Goal: Task Accomplishment & Management: Manage account settings

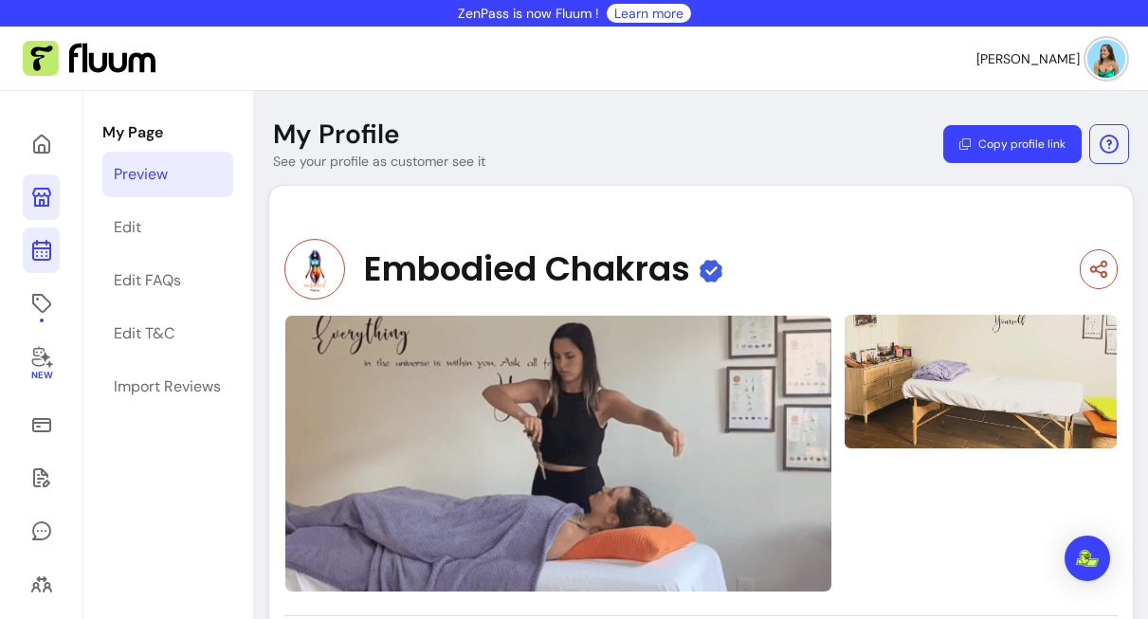
click at [43, 257] on icon at bounding box center [41, 250] width 23 height 23
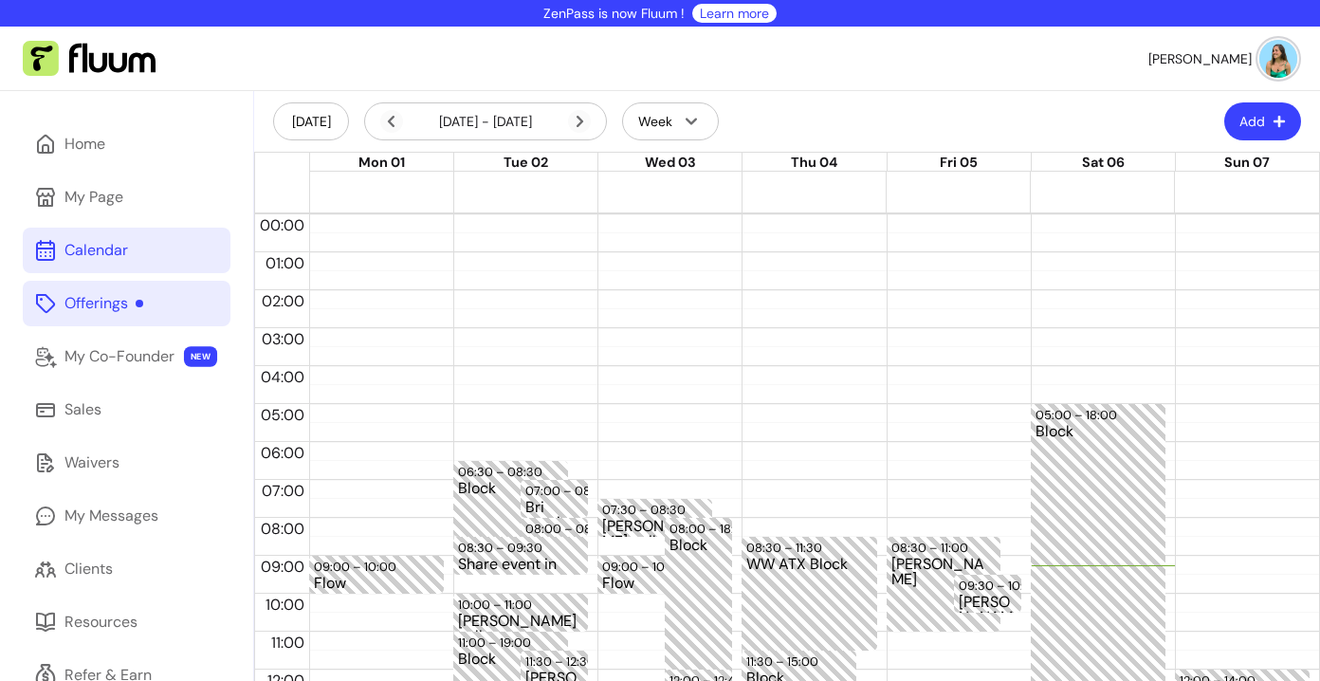
click at [110, 316] on link "Offerings" at bounding box center [127, 304] width 208 height 46
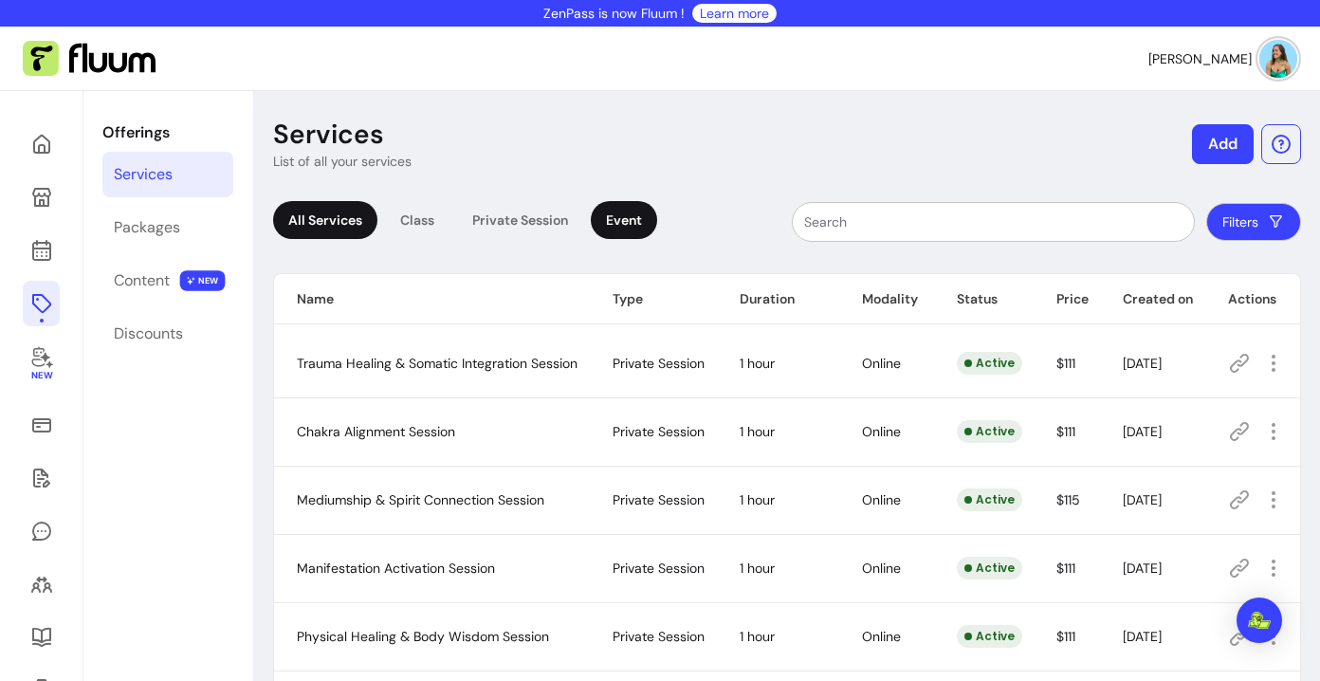
click at [608, 229] on div "Event" at bounding box center [624, 220] width 66 height 38
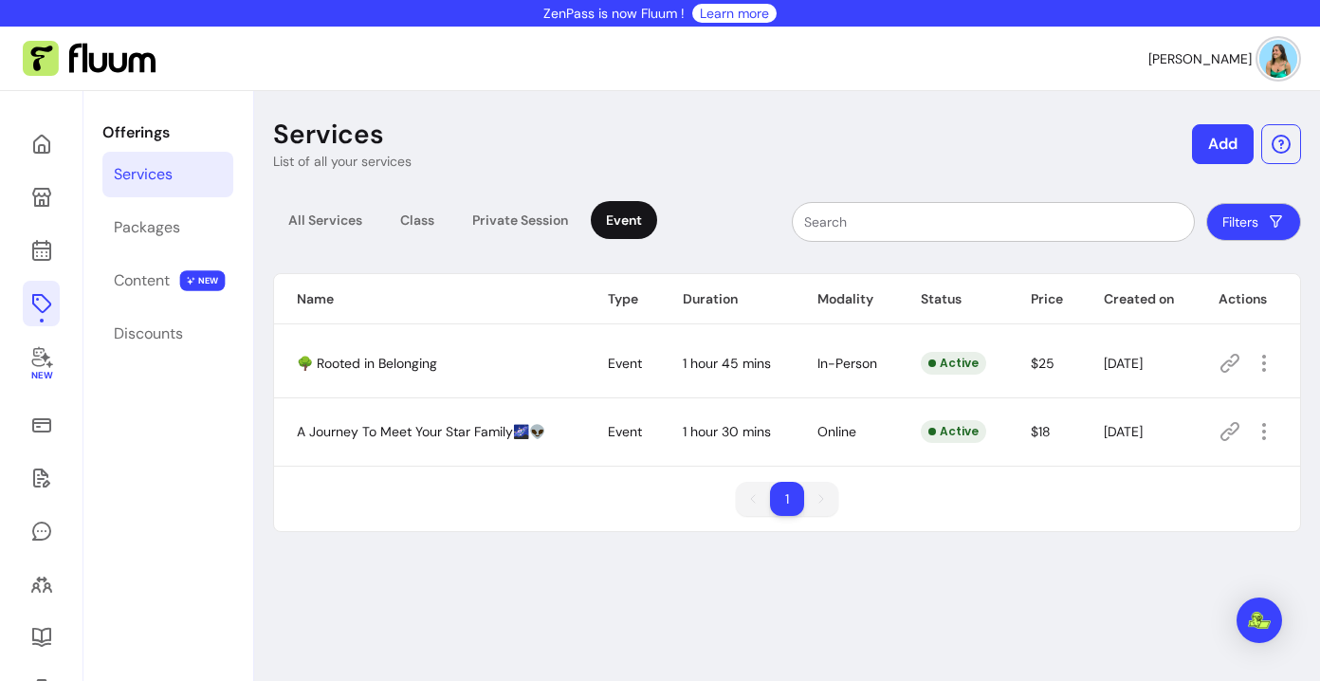
click at [1147, 154] on button "Add" at bounding box center [1223, 144] width 62 height 40
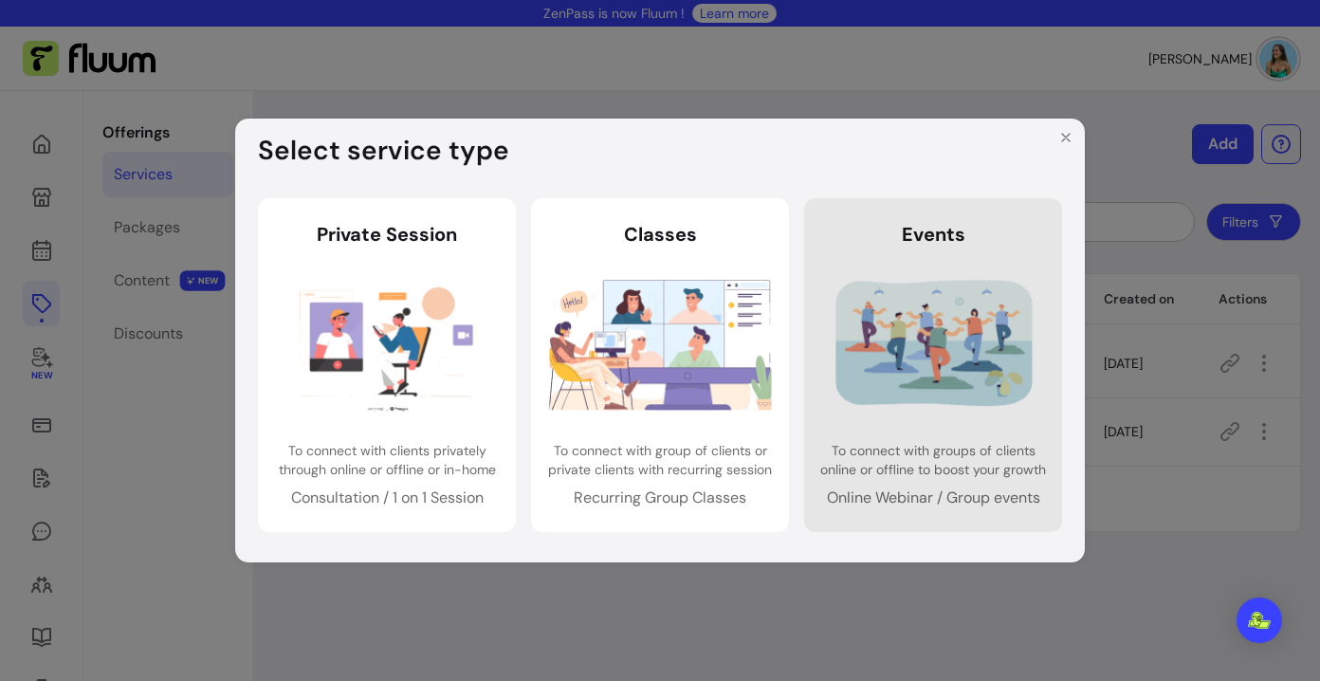
click at [908, 303] on img at bounding box center [933, 344] width 223 height 148
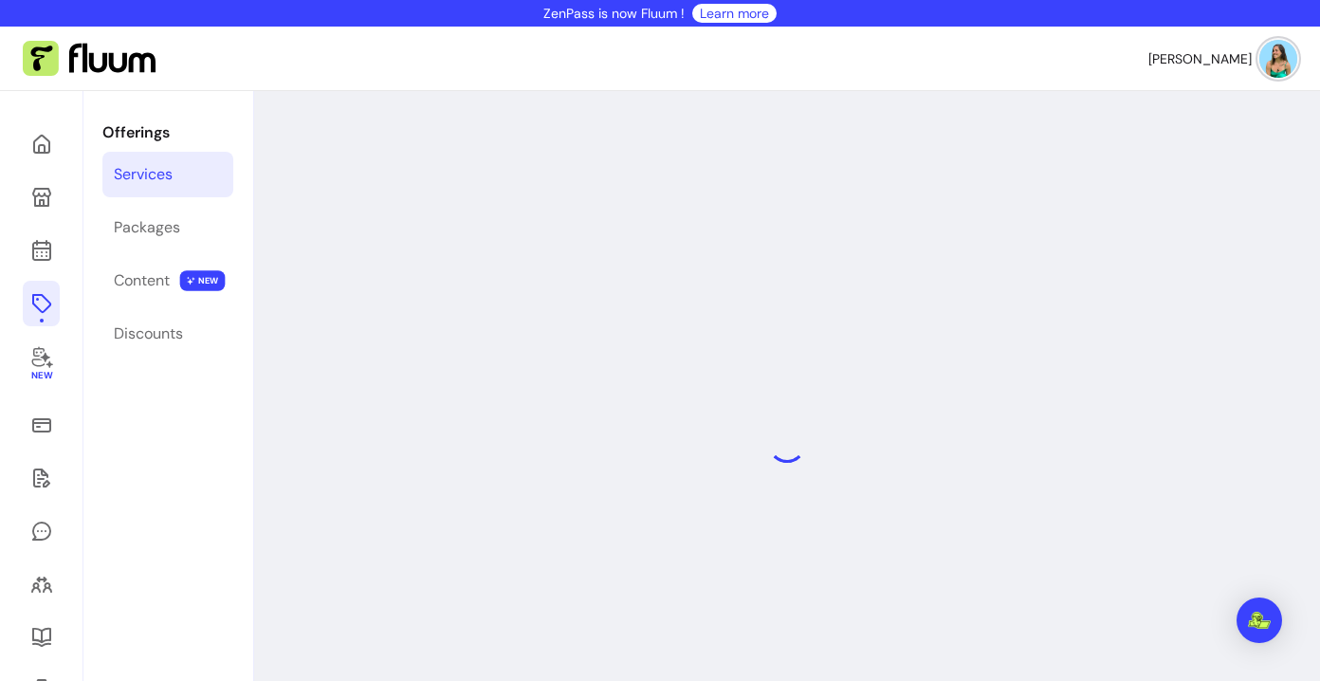
select select "***"
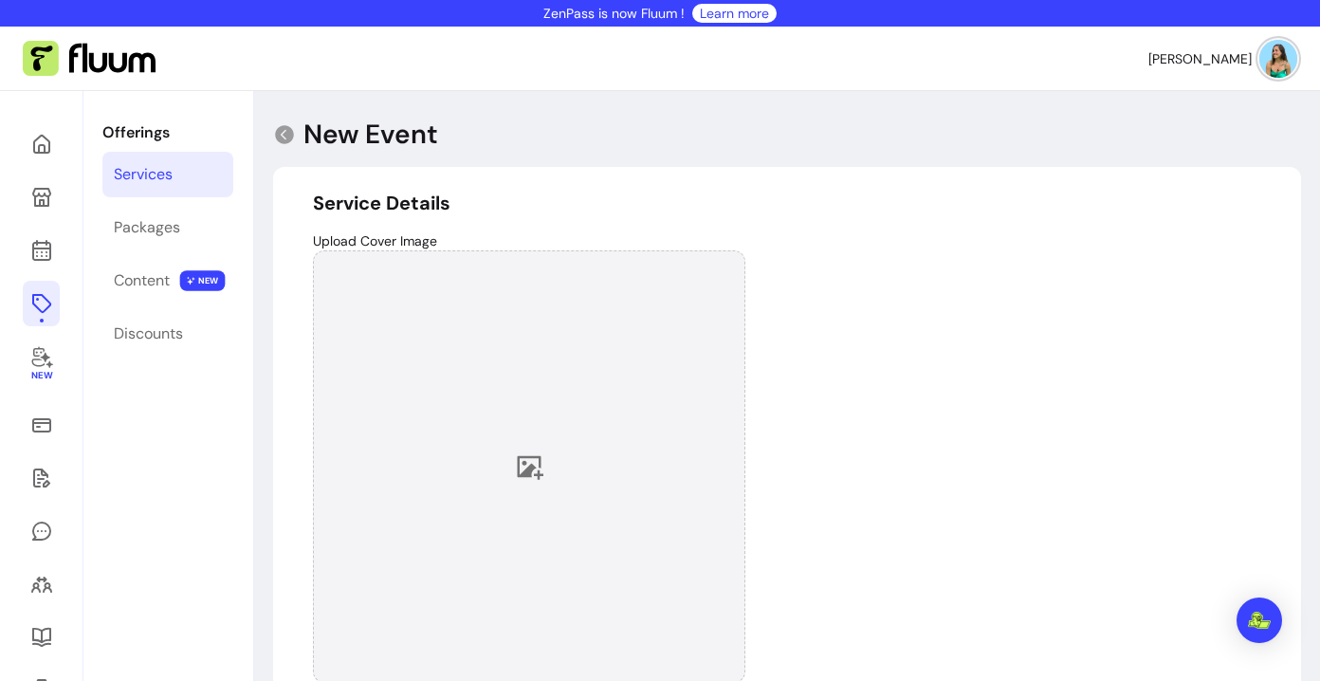
click at [539, 417] on div at bounding box center [529, 466] width 432 height 432
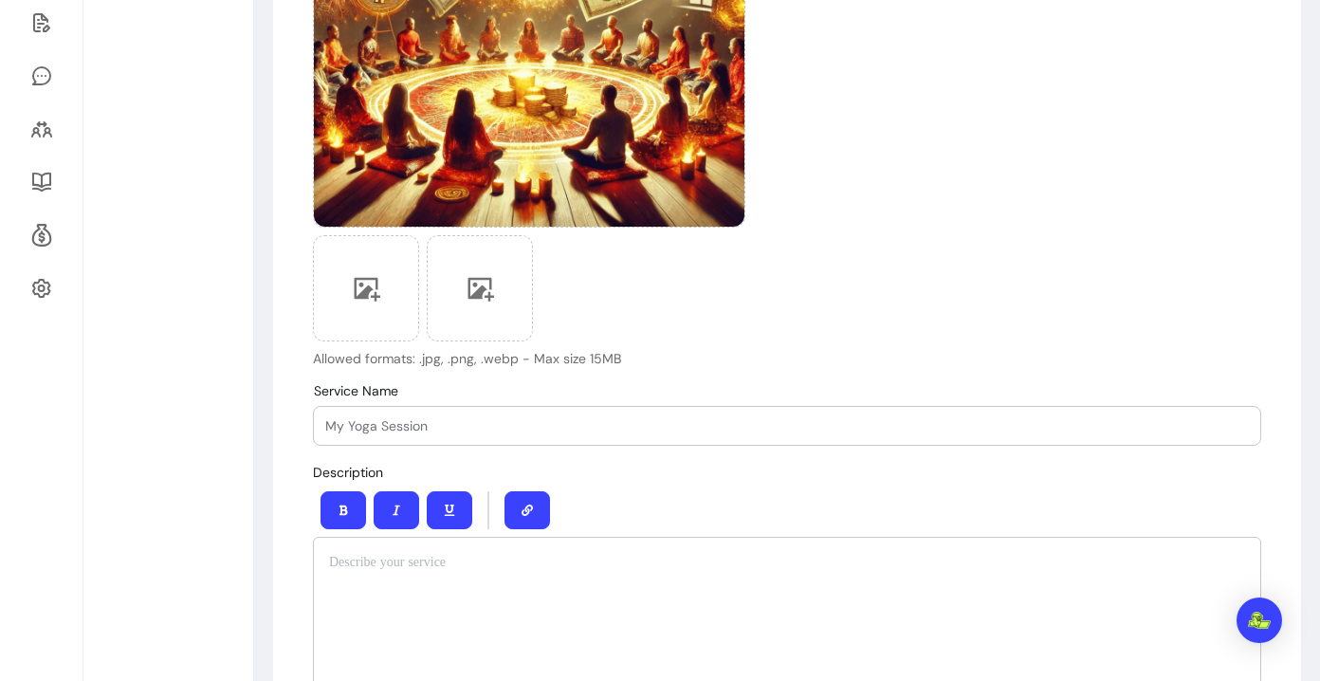
scroll to position [693, 0]
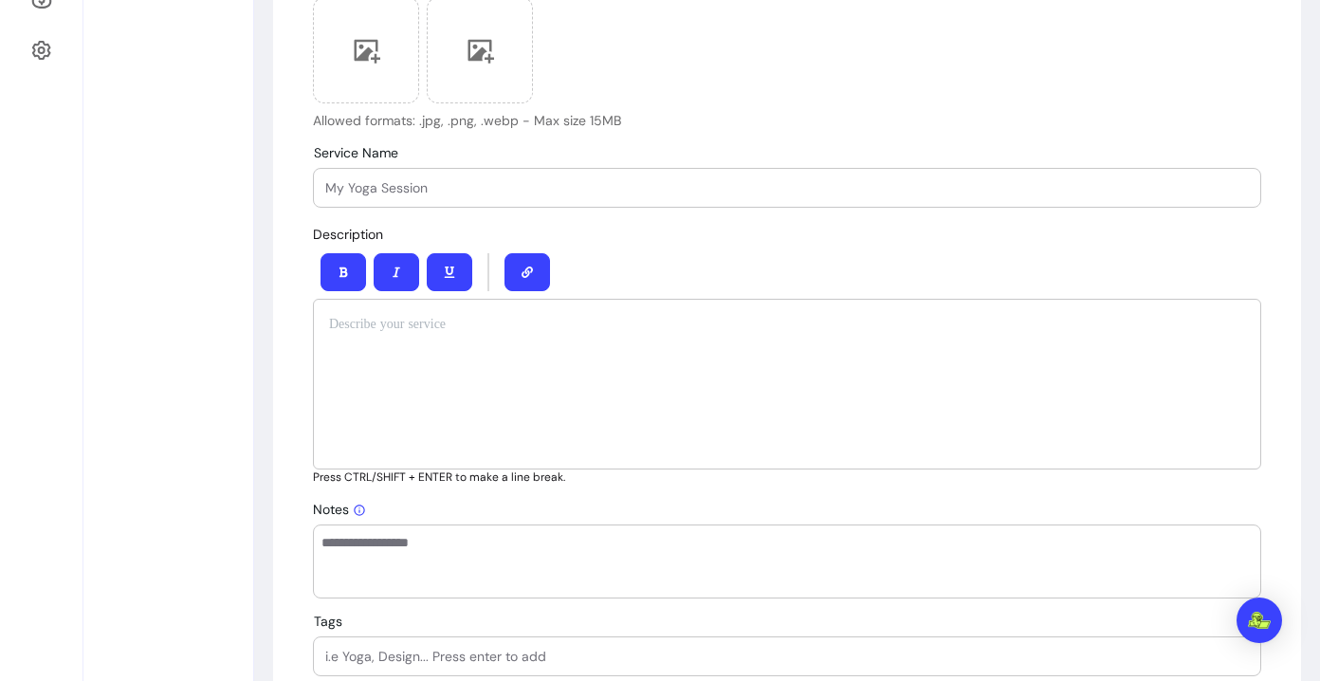
click at [396, 342] on div at bounding box center [787, 384] width 948 height 171
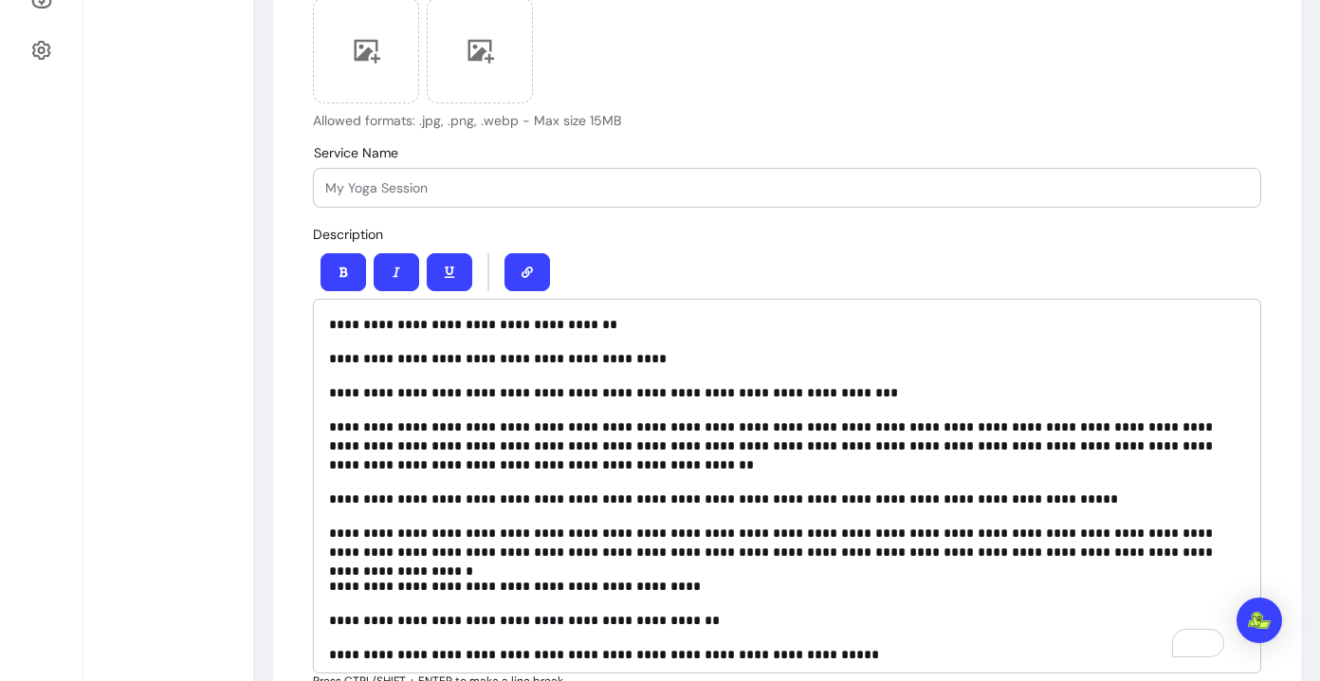
click at [385, 345] on div "**********" at bounding box center [787, 486] width 948 height 375
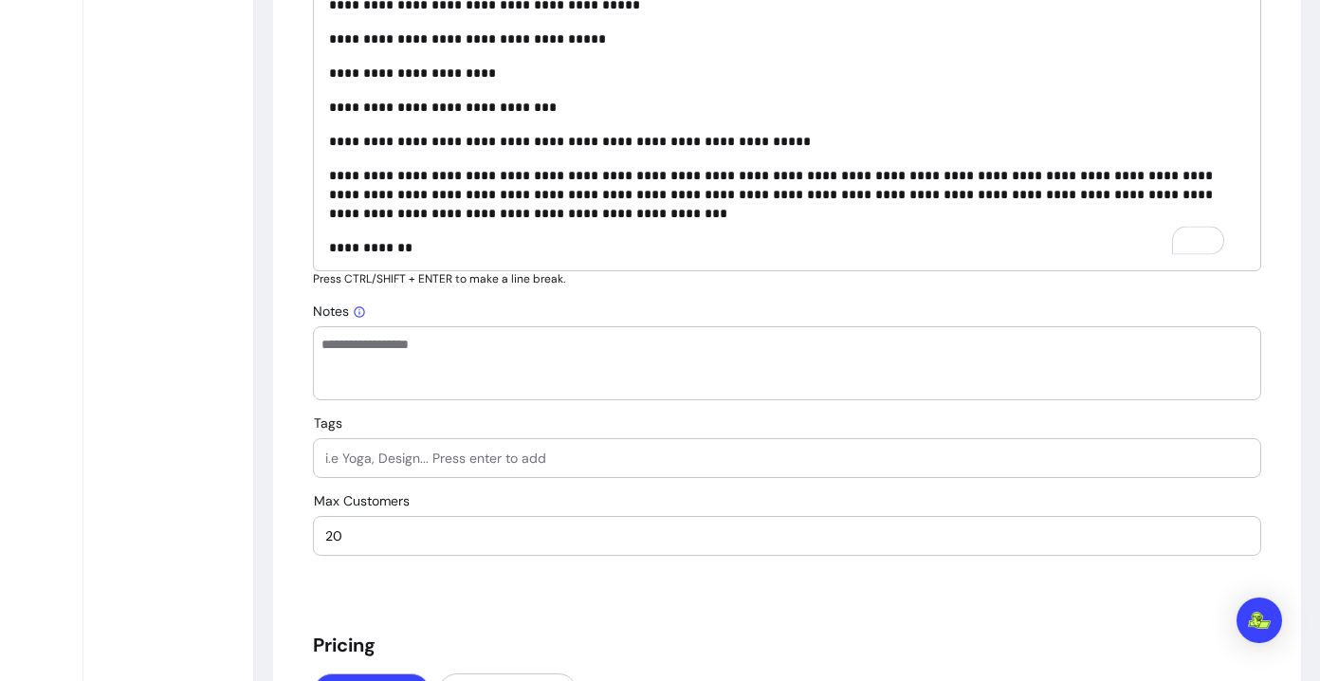
scroll to position [0, 0]
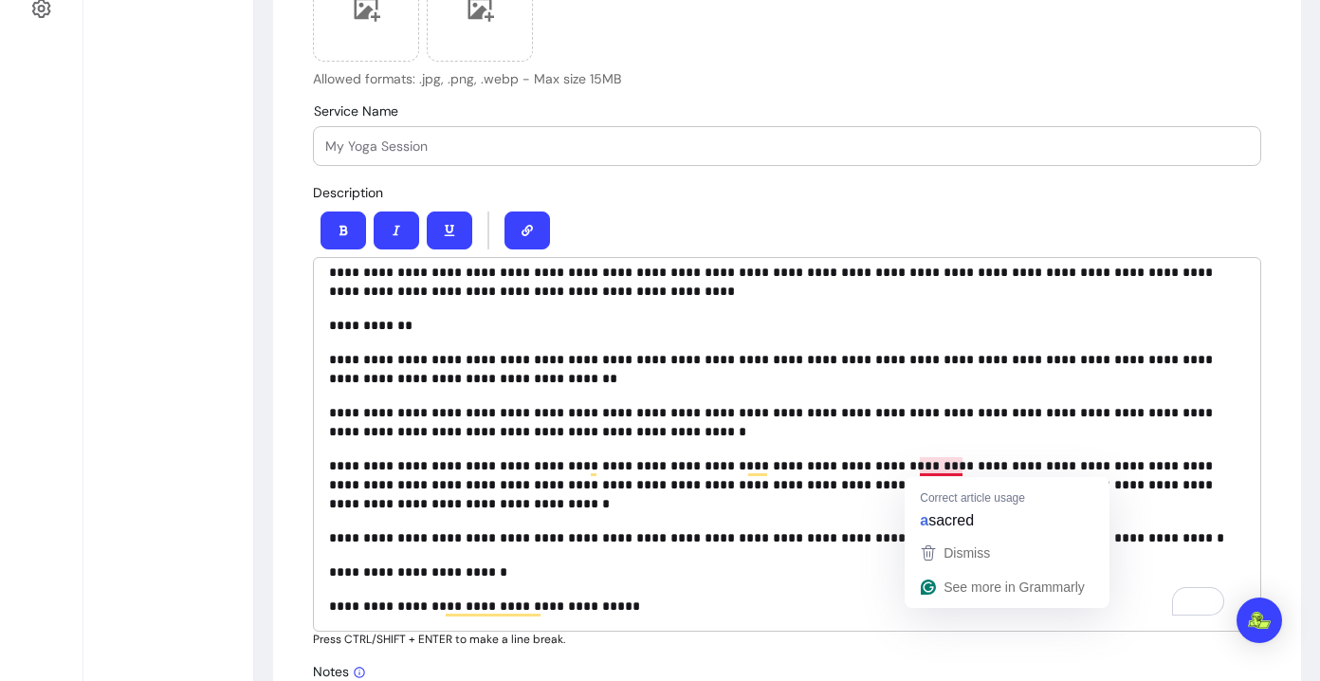
click at [790, 398] on div "**********" at bounding box center [787, 444] width 948 height 375
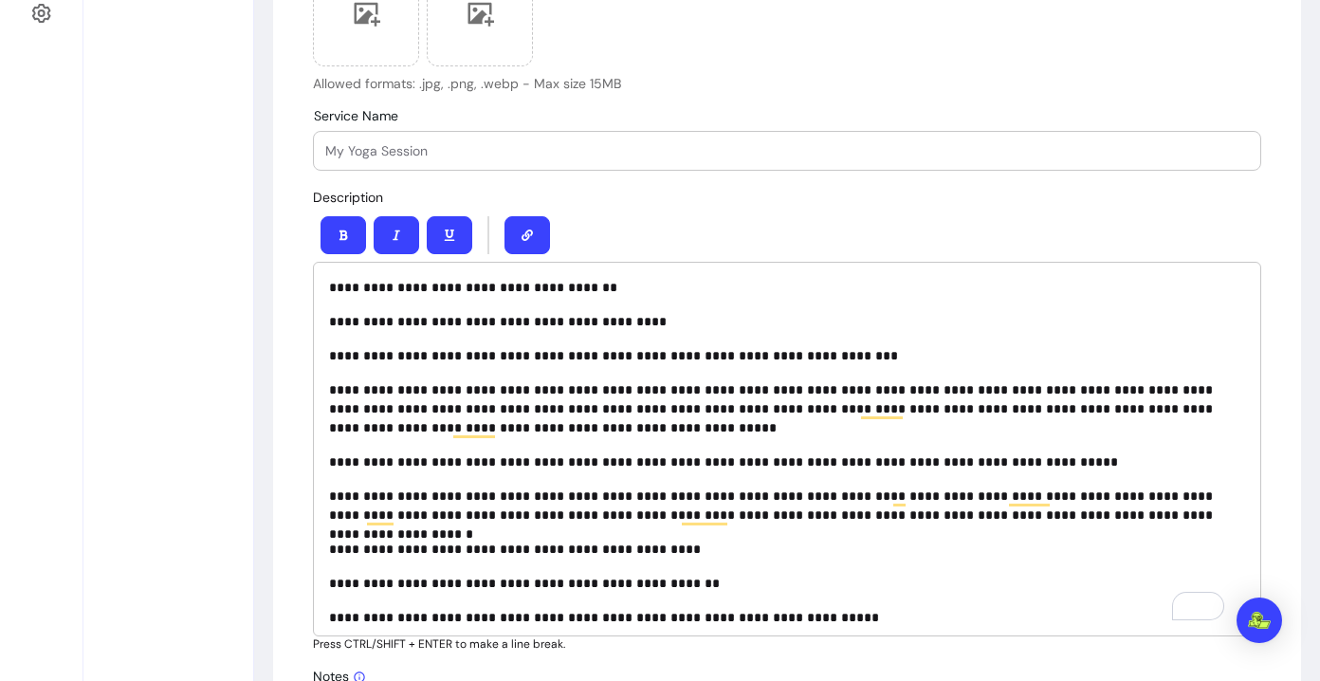
click at [607, 151] on input "Service Name" at bounding box center [787, 150] width 924 height 19
paste input "Sacred Security: Root Chakra & Money"
click at [317, 144] on div "Service Name Sacred Security: Root Chakra & Money" at bounding box center [787, 151] width 946 height 38
click at [315, 161] on div "Service Name Sacred Security: Root Chakra & Money" at bounding box center [787, 151] width 946 height 38
click at [325, 153] on input "Sacred Security: Root Chakra & Money" at bounding box center [787, 150] width 924 height 19
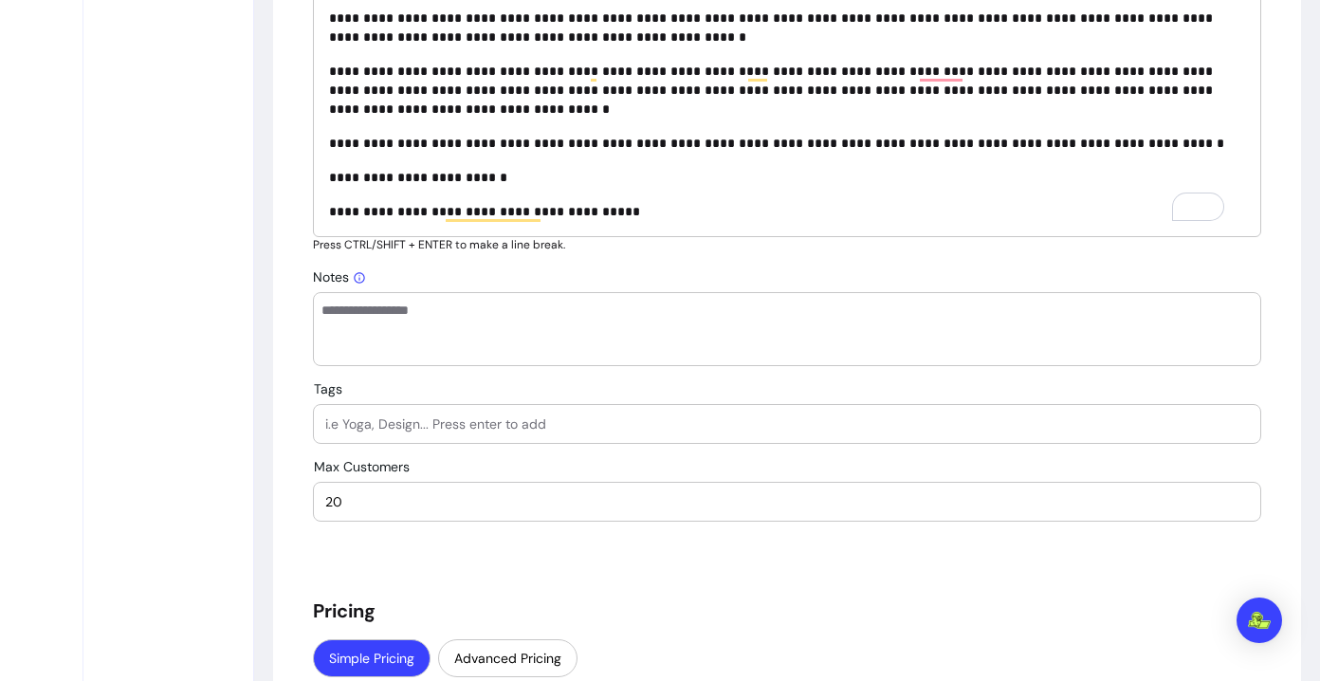
type input "💵 Sacred Security: Root Chakra & Money"
click at [391, 431] on input "Tags" at bounding box center [787, 423] width 924 height 19
type input "abundance workshop"
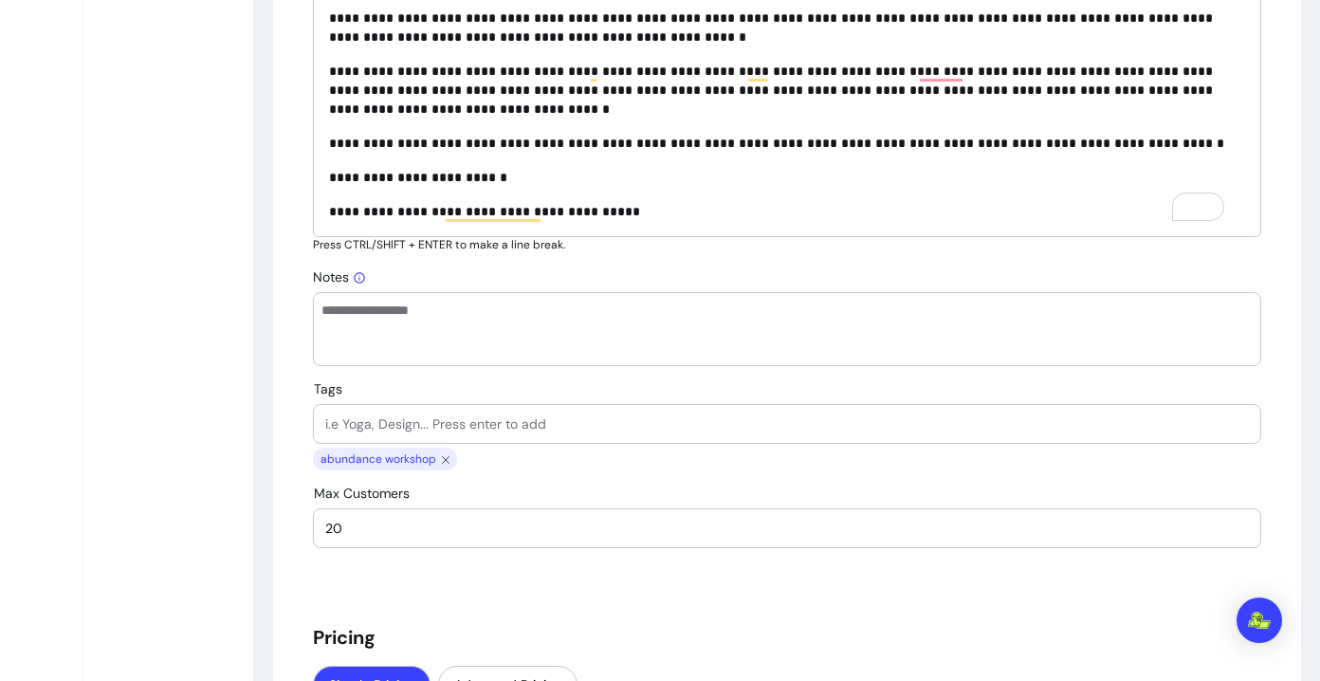
click at [386, 415] on input "Tags" at bounding box center [787, 423] width 924 height 19
type input "healing workshop"
click at [440, 418] on input "Tags" at bounding box center [787, 423] width 924 height 19
type input "community"
click at [507, 431] on input "Tags" at bounding box center [787, 423] width 924 height 19
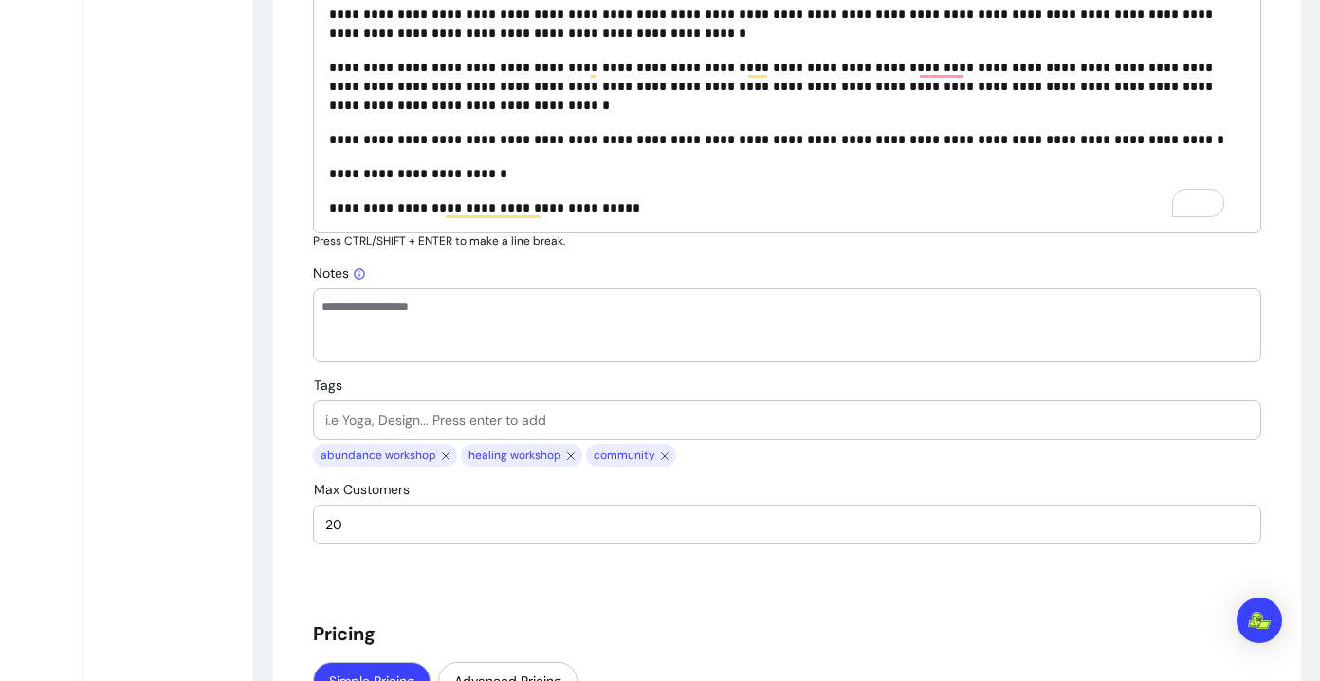
scroll to position [1278, 0]
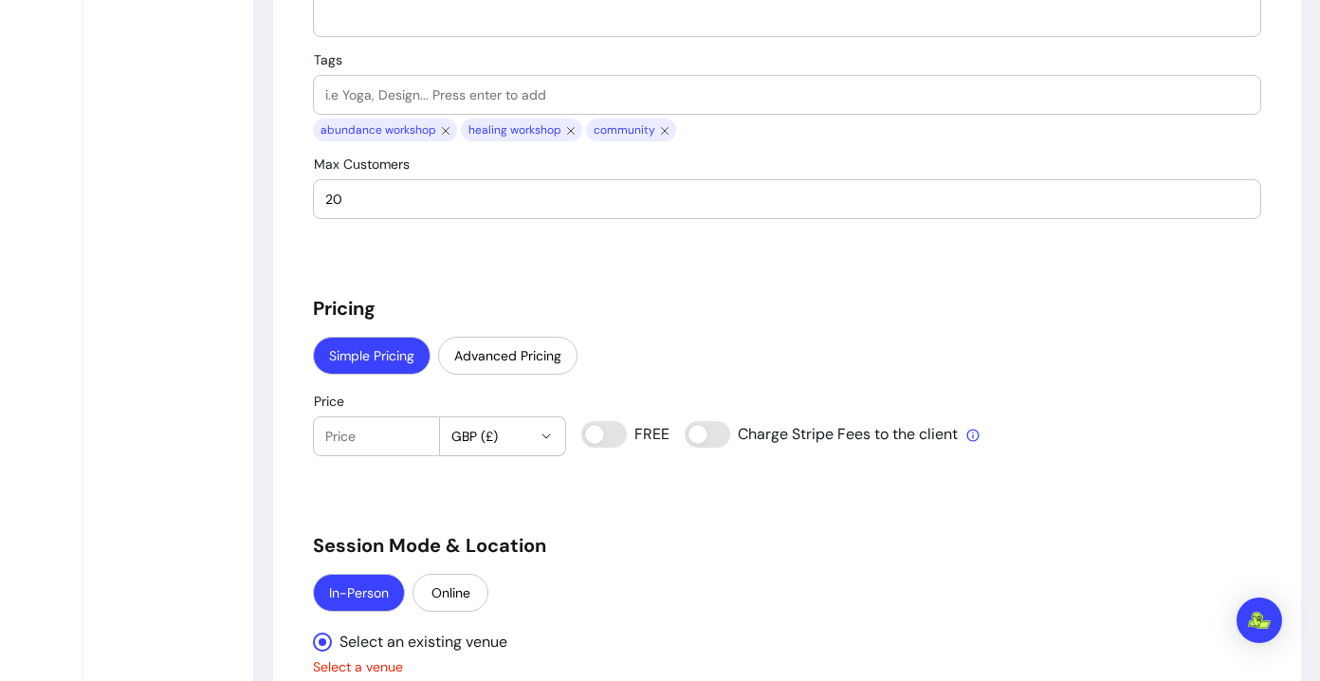
click at [464, 446] on button "GBP (£)" at bounding box center [503, 436] width 126 height 38
click at [483, 535] on li "USD ( $ )" at bounding box center [480, 546] width 101 height 30
select select "***"
click at [487, 378] on div "**********" at bounding box center [787, 300] width 948 height 3139
click at [366, 438] on input "Price" at bounding box center [376, 436] width 102 height 19
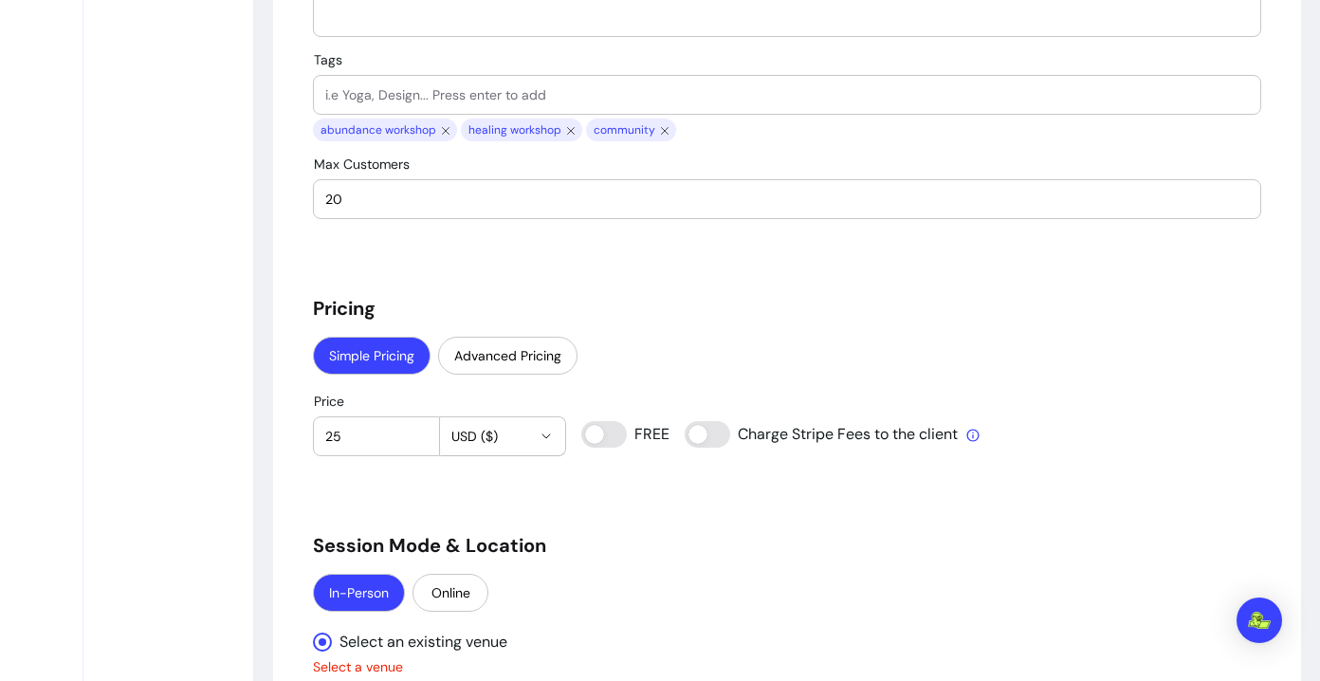
type input "25"
click at [674, 330] on div "**********" at bounding box center [787, 300] width 948 height 3139
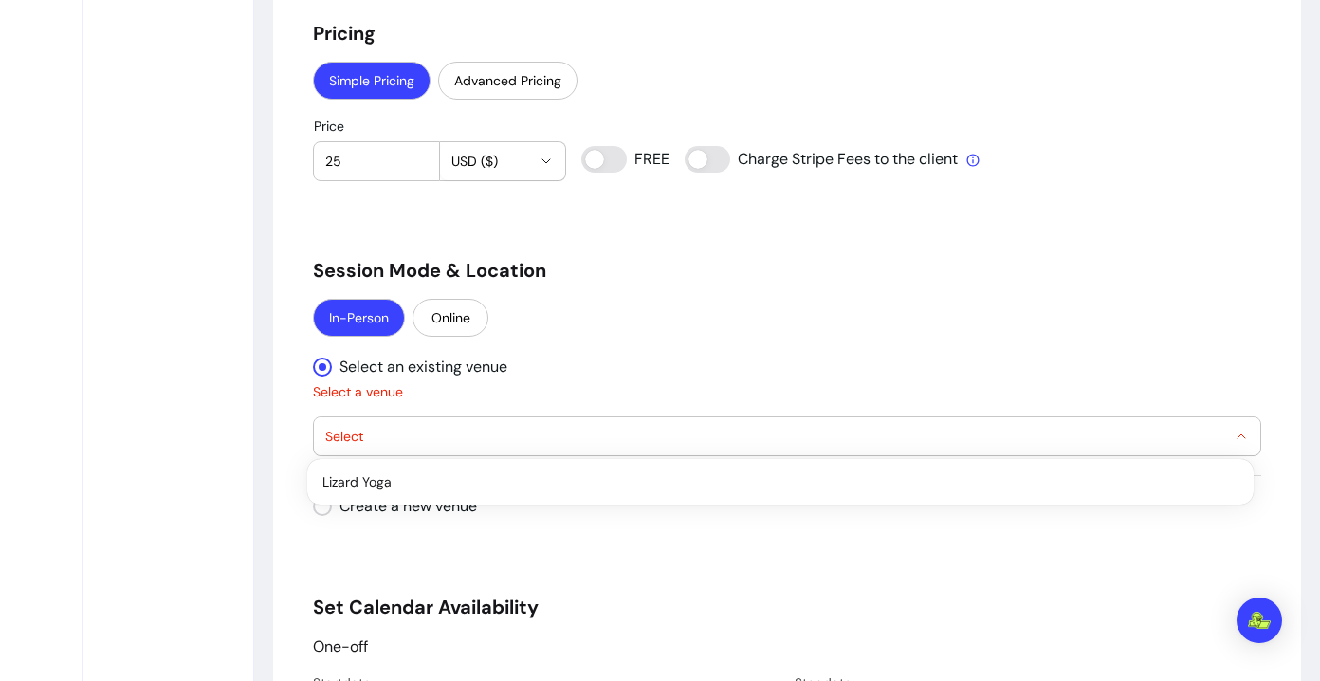
click at [385, 431] on span "Select" at bounding box center [775, 436] width 901 height 19
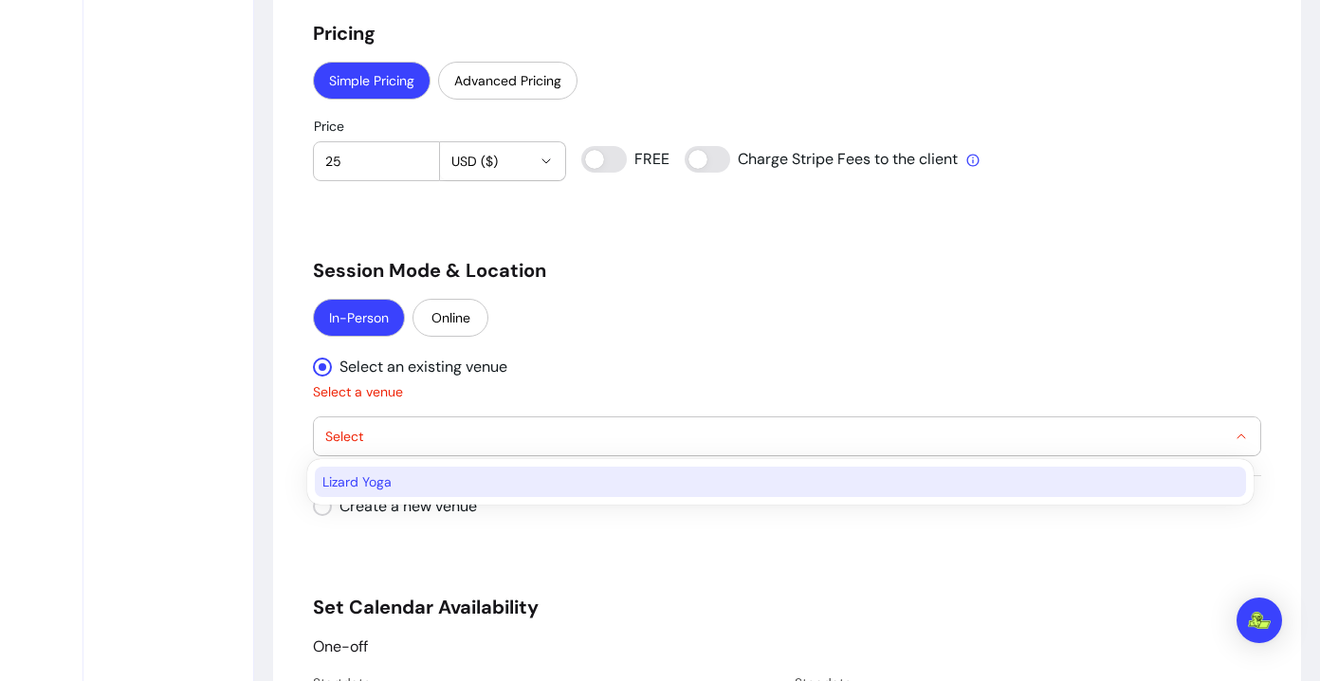
click at [383, 481] on span "Lizard Yoga" at bounding box center [770, 481] width 897 height 19
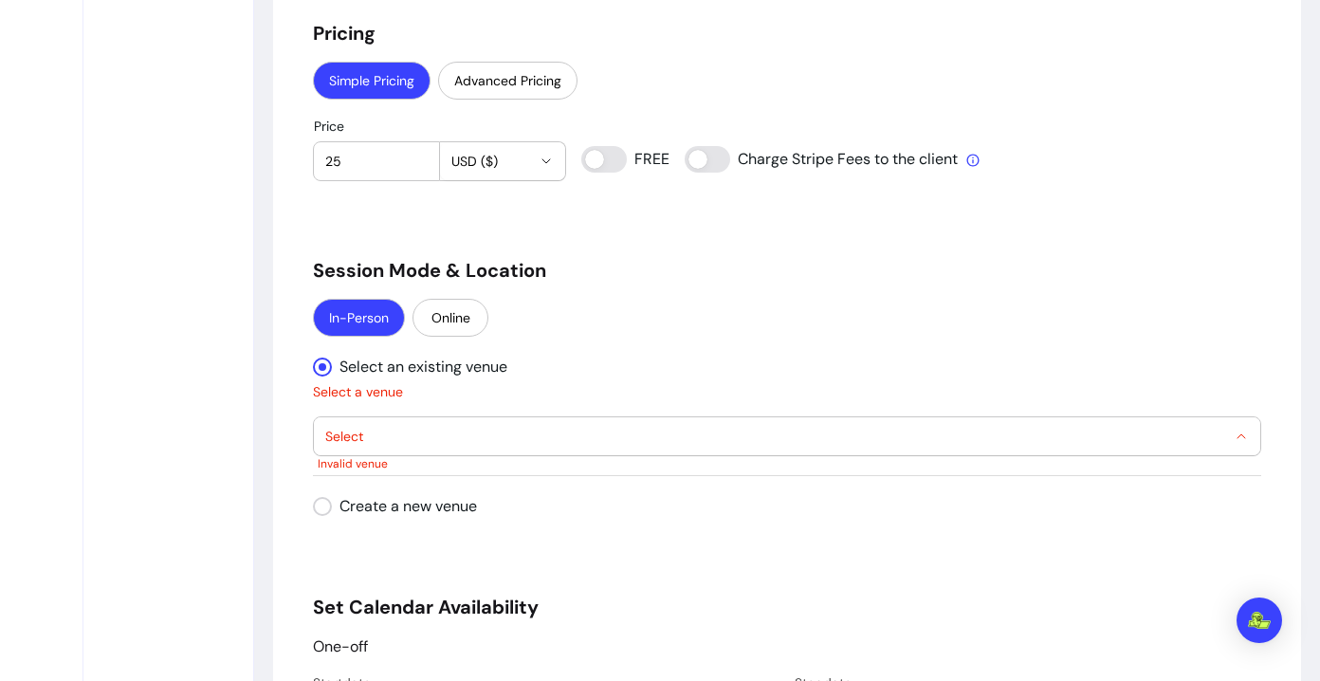
select select "**********"
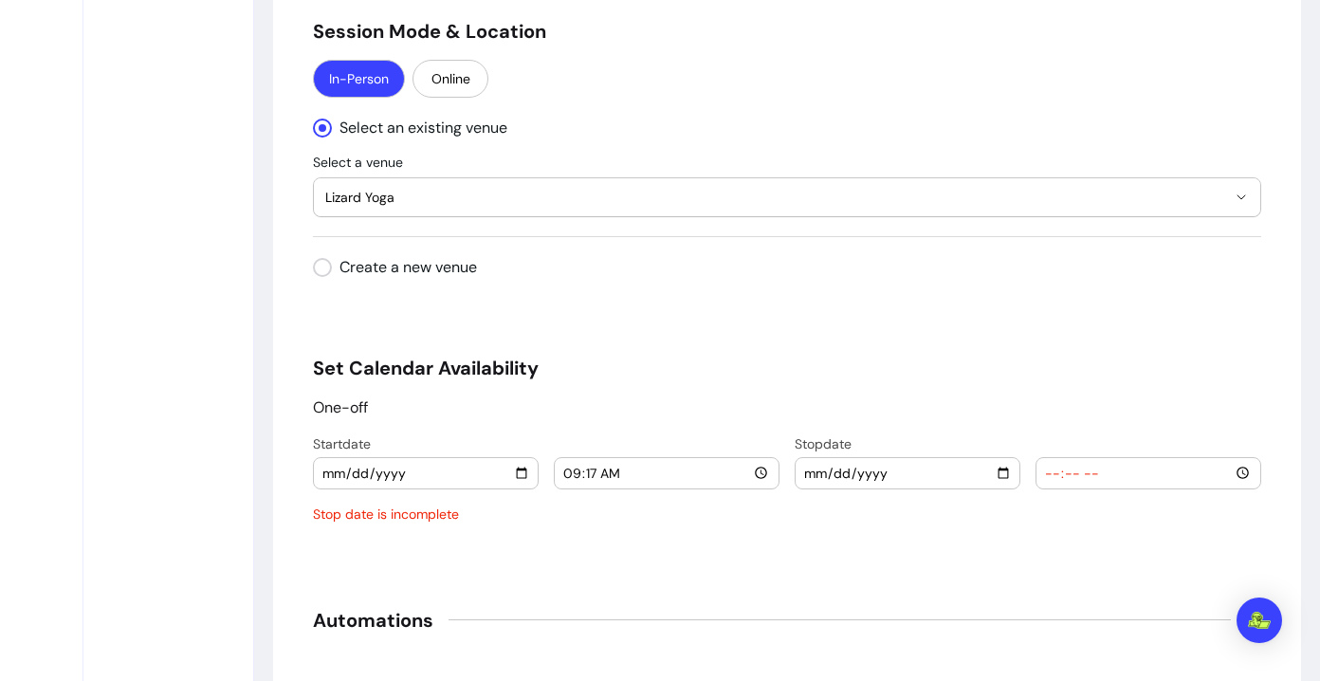
click at [513, 471] on input "2025-09-06" at bounding box center [425, 473] width 209 height 21
type input "2025-10-04"
click at [744, 475] on input "09:17" at bounding box center [666, 473] width 209 height 21
type input "18:45"
click at [989, 474] on input "date" at bounding box center [907, 473] width 209 height 21
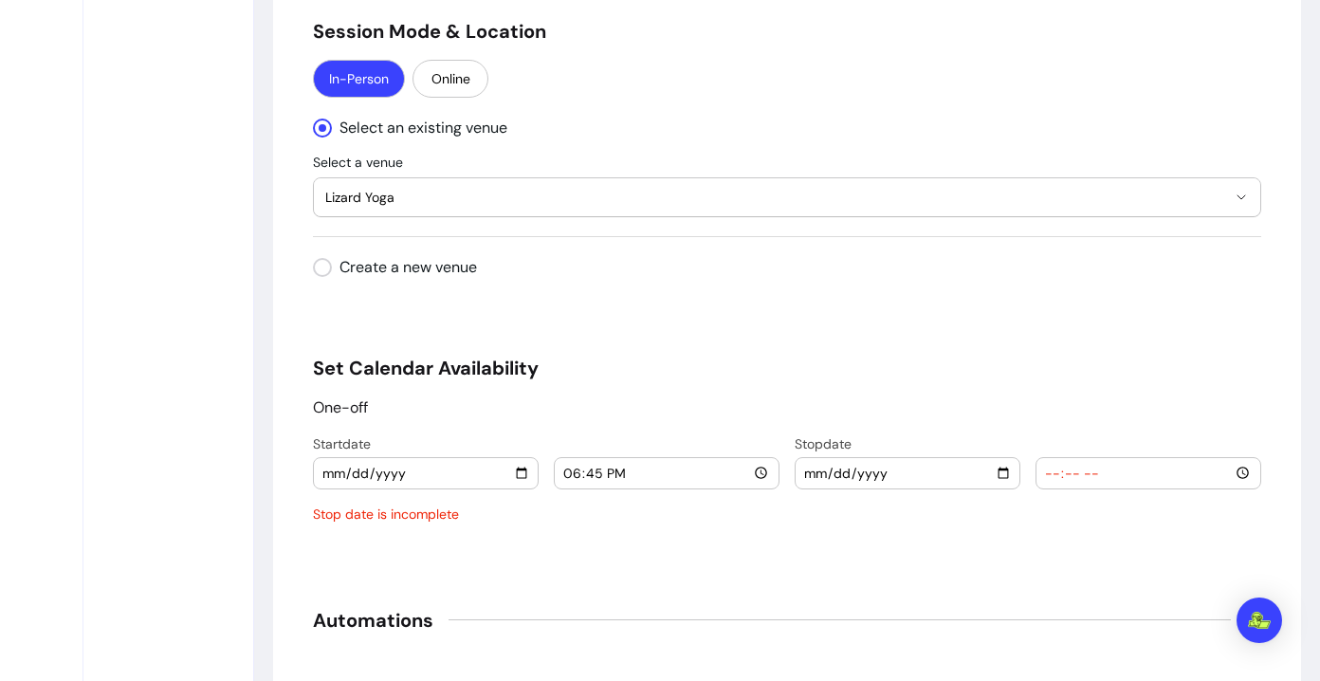
type input "2025-10-04"
click at [1147, 473] on input "time" at bounding box center [1148, 473] width 209 height 21
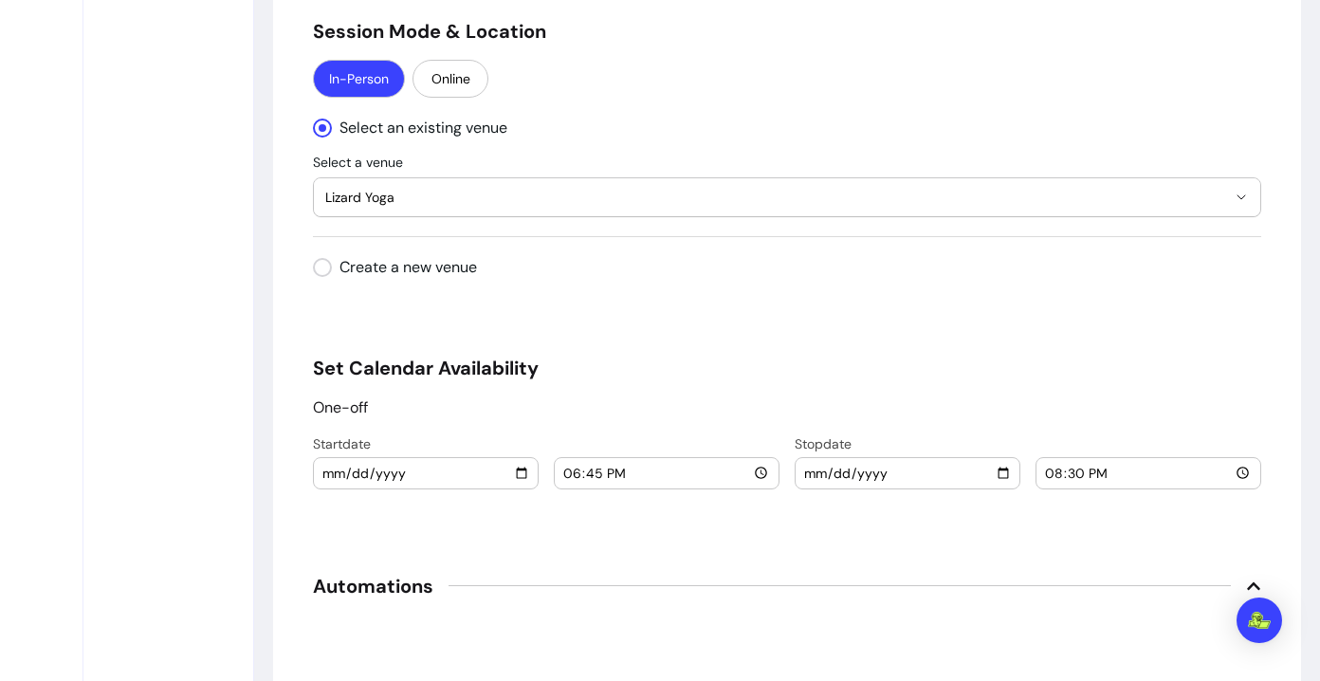
type input "20:30"
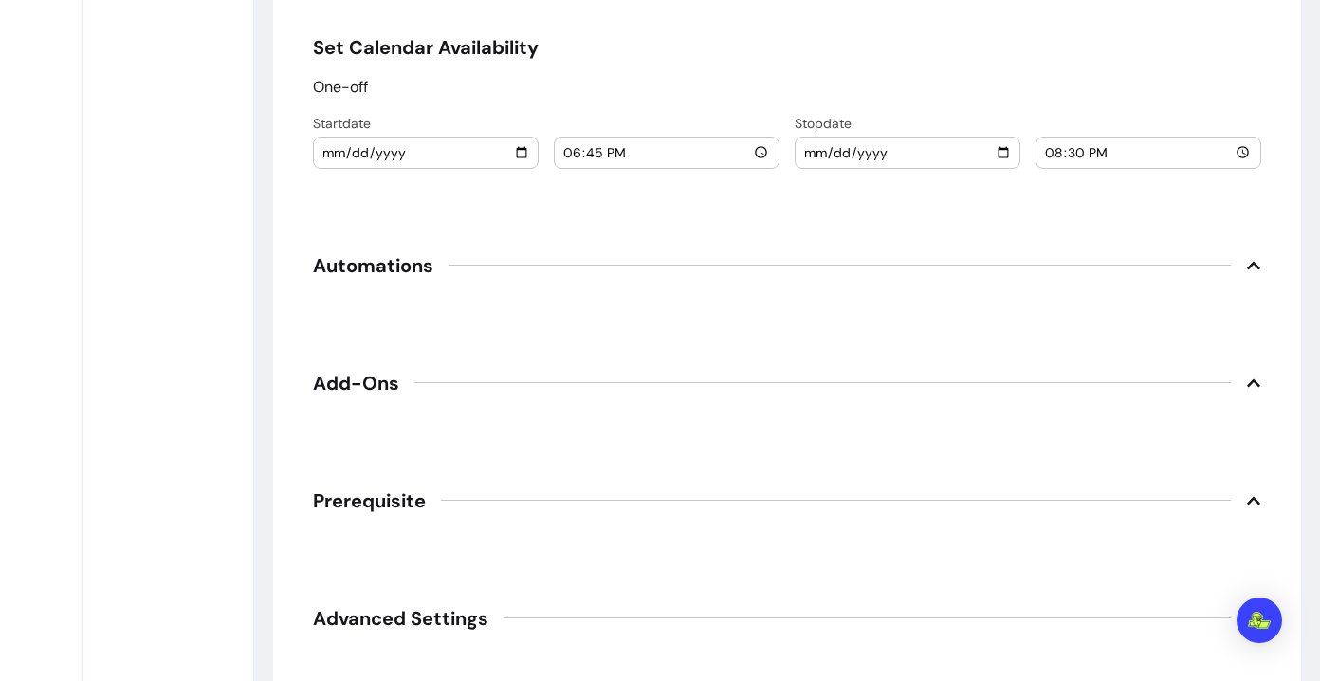
click at [1147, 267] on span "Automations" at bounding box center [787, 266] width 948 height 42
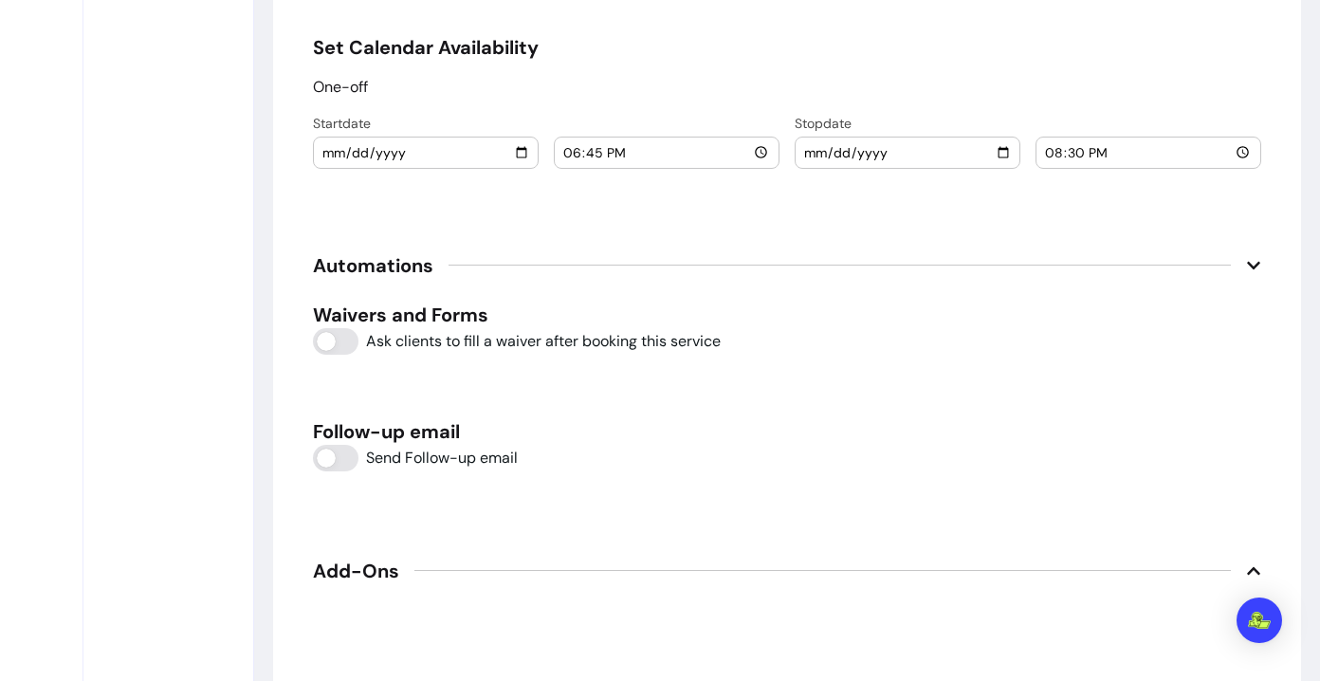
click at [1147, 266] on icon at bounding box center [1253, 266] width 13 height 8
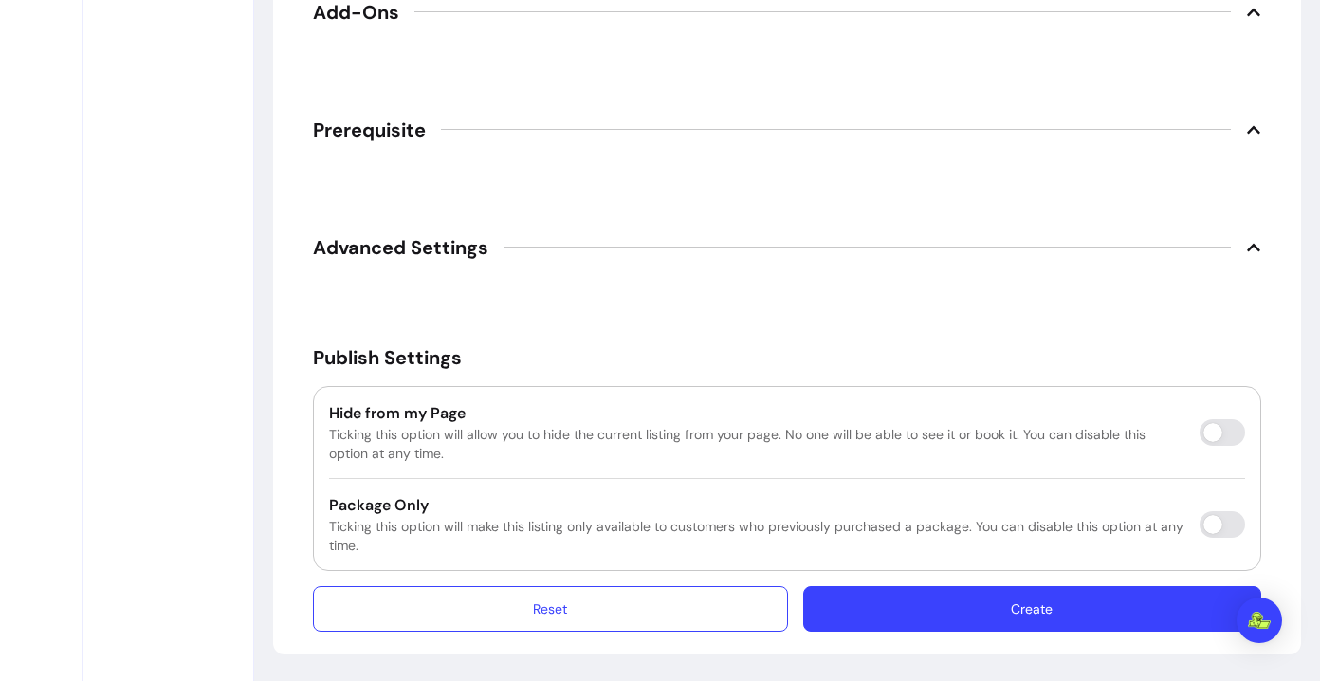
click at [1010, 616] on button "Create" at bounding box center [1032, 609] width 458 height 46
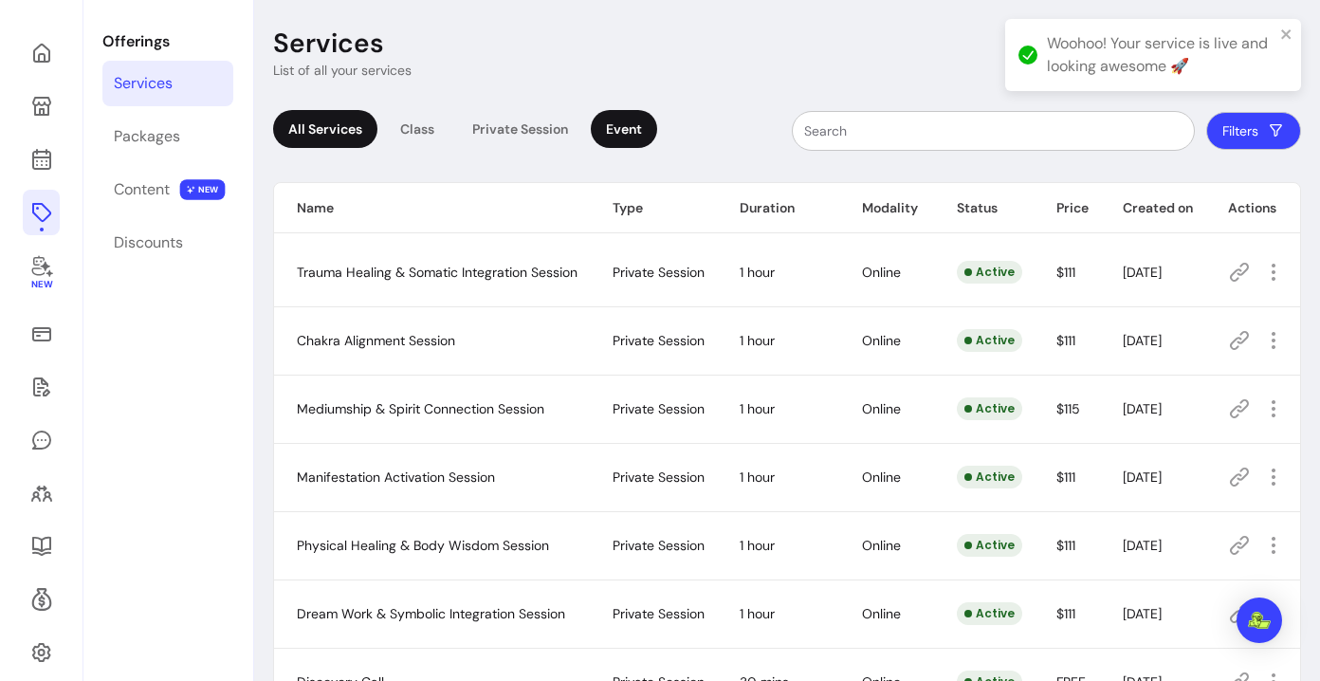
click at [603, 134] on div "Event" at bounding box center [624, 129] width 66 height 38
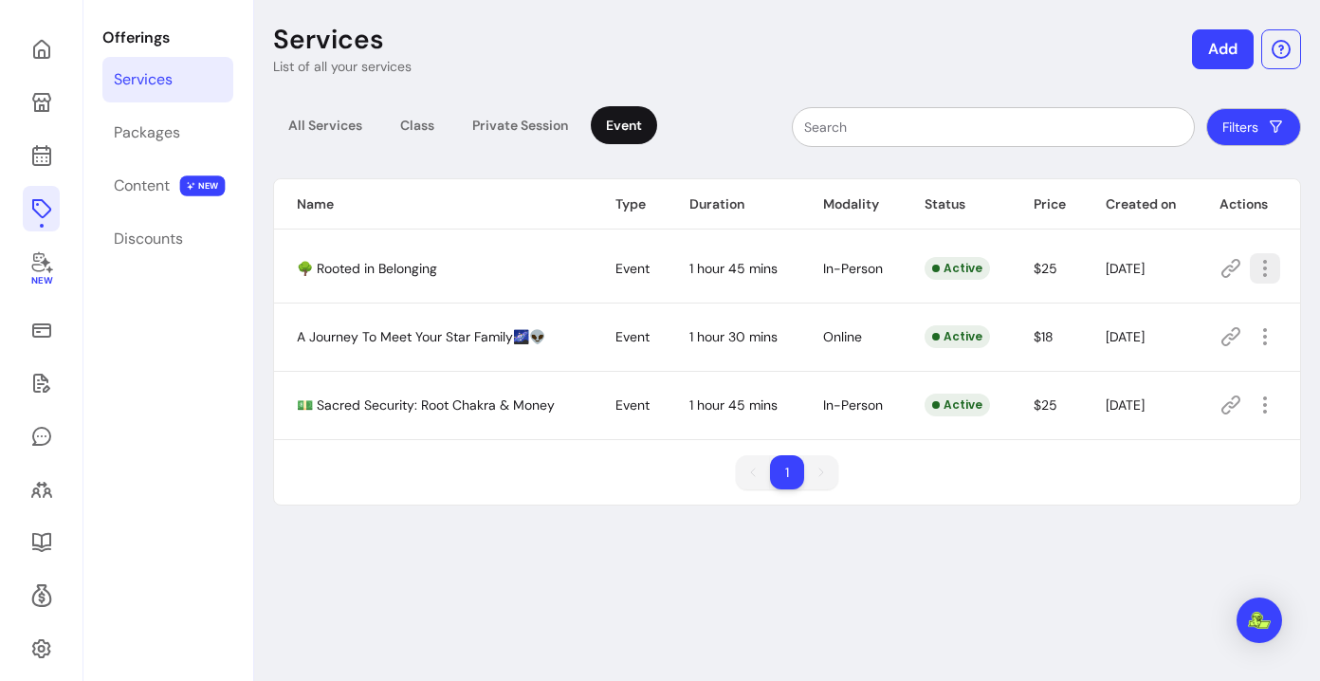
click at [1147, 270] on button "button" at bounding box center [1265, 268] width 30 height 30
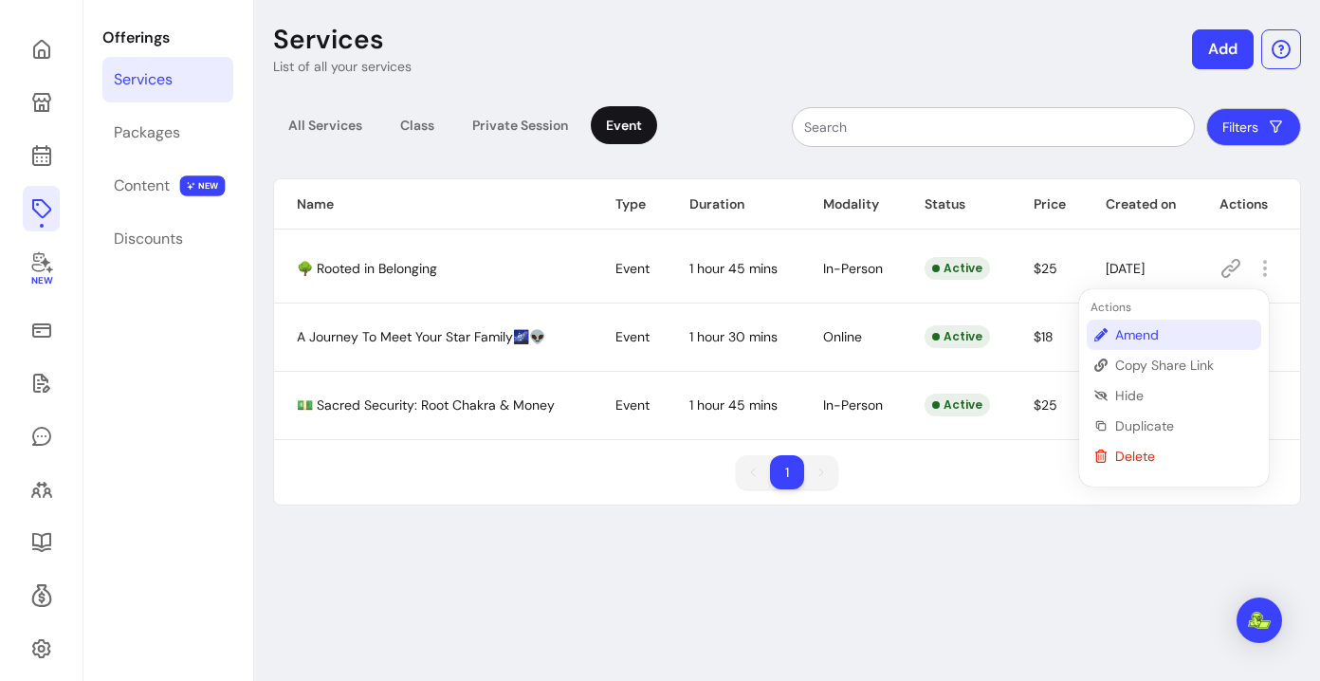
click at [1108, 335] on li "Amend" at bounding box center [1174, 335] width 174 height 30
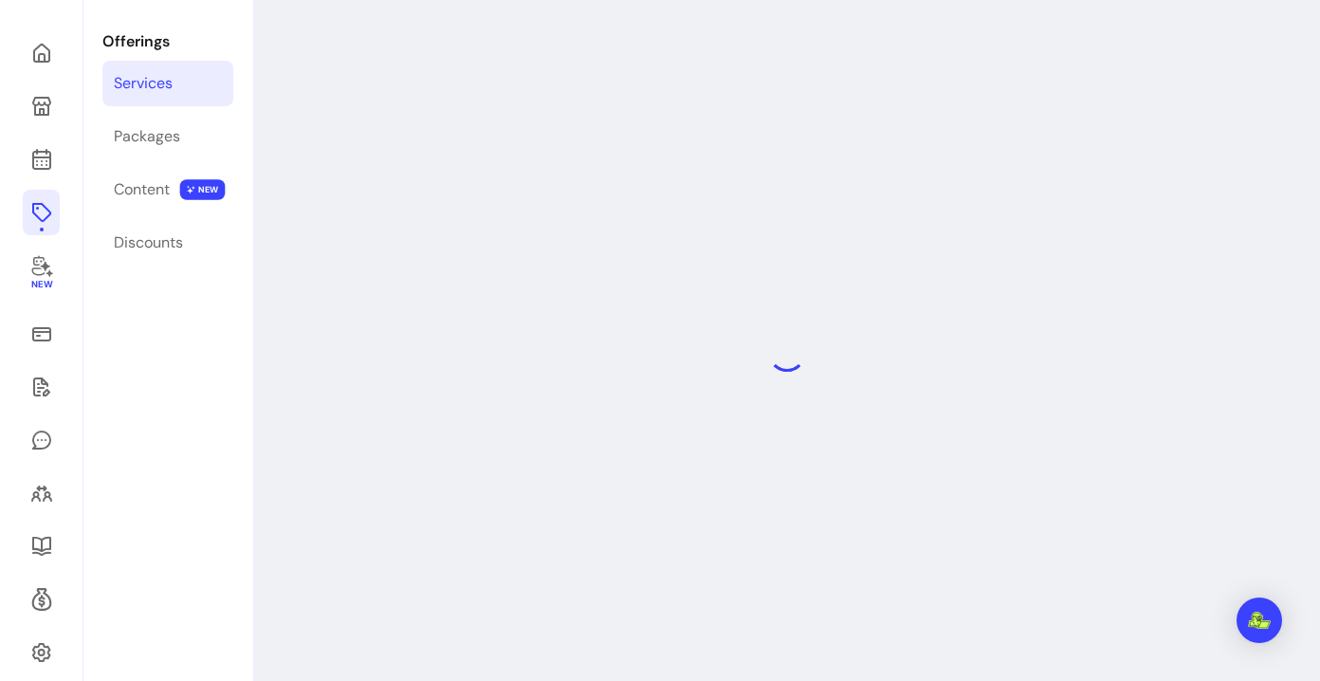
select select "***"
select select "**********"
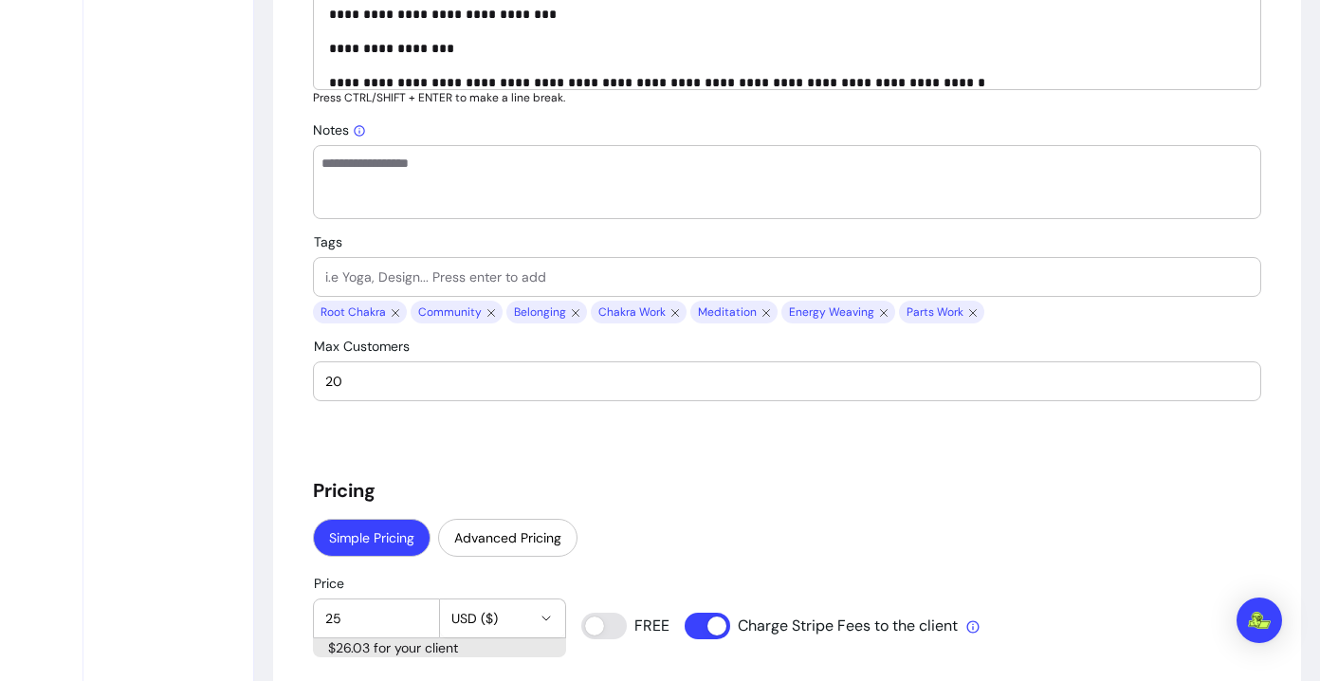
click at [339, 383] on input "20" at bounding box center [787, 381] width 924 height 19
click at [340, 383] on input "20" at bounding box center [787, 381] width 924 height 19
drag, startPoint x: 339, startPoint y: 381, endPoint x: 328, endPoint y: 384, distance: 10.8
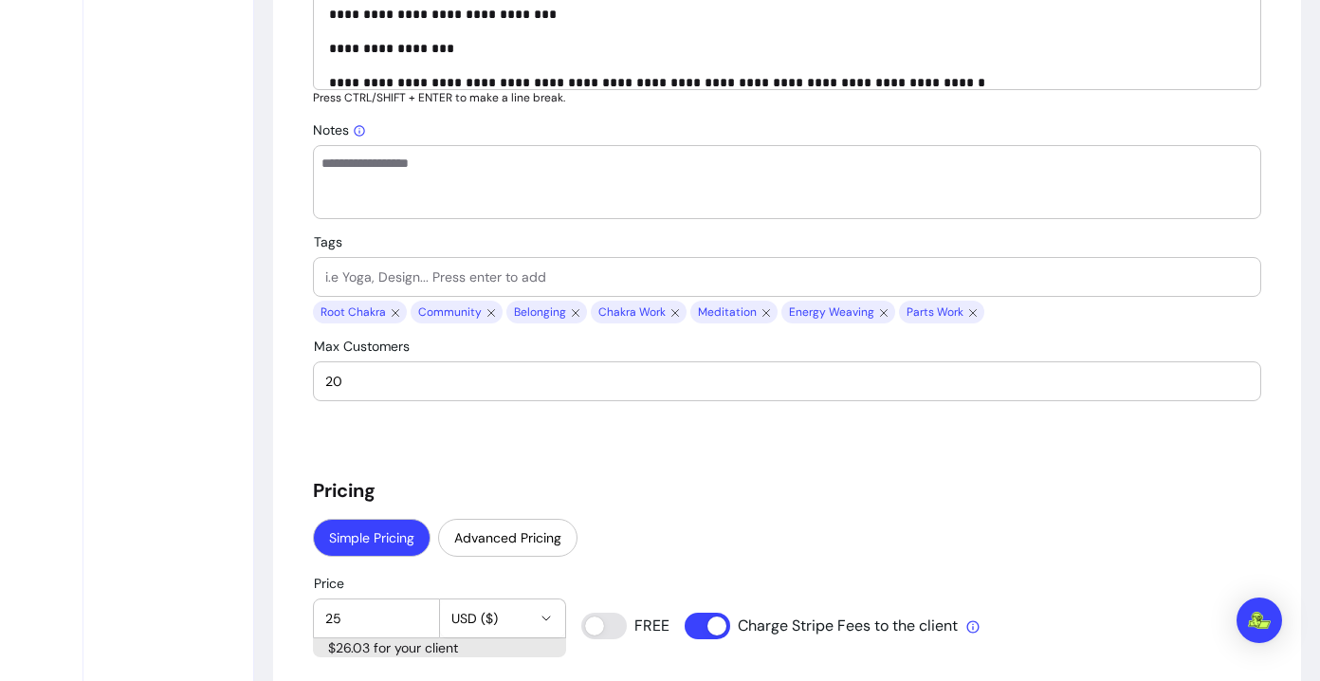
click at [328, 384] on input "20" at bounding box center [787, 381] width 924 height 19
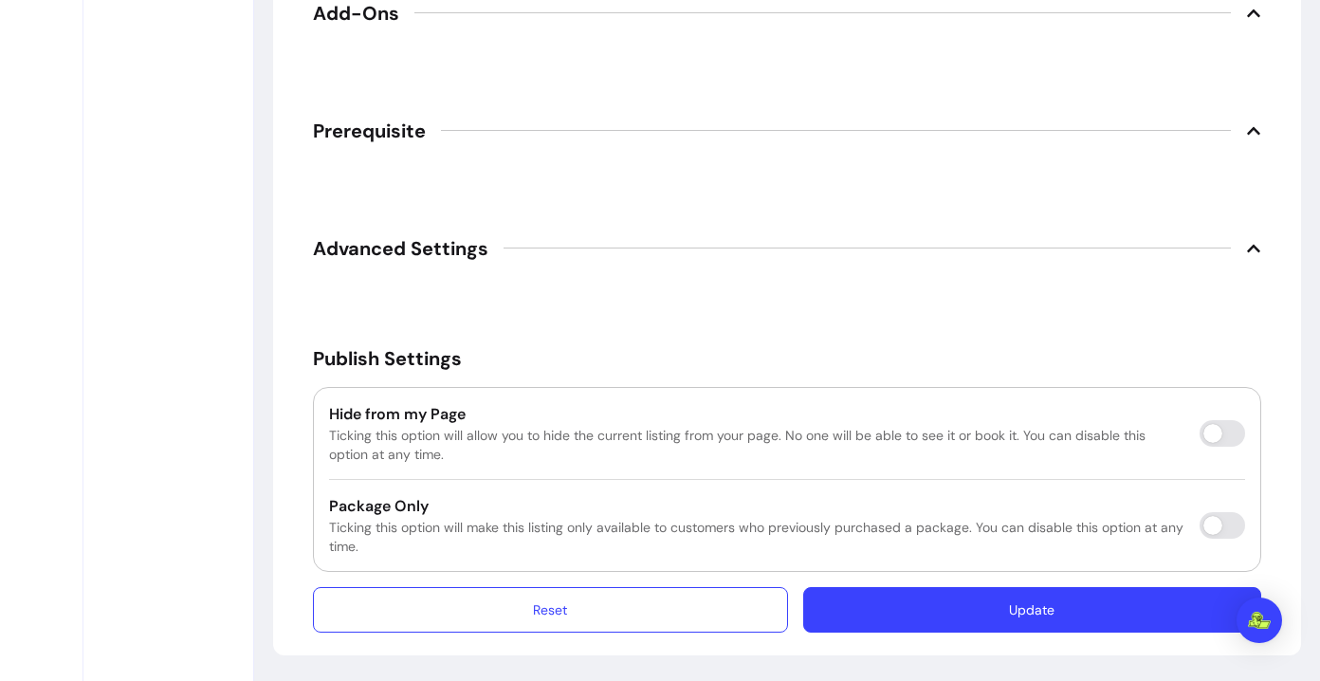
type input "2"
click at [1004, 613] on button "Update" at bounding box center [1032, 610] width 458 height 46
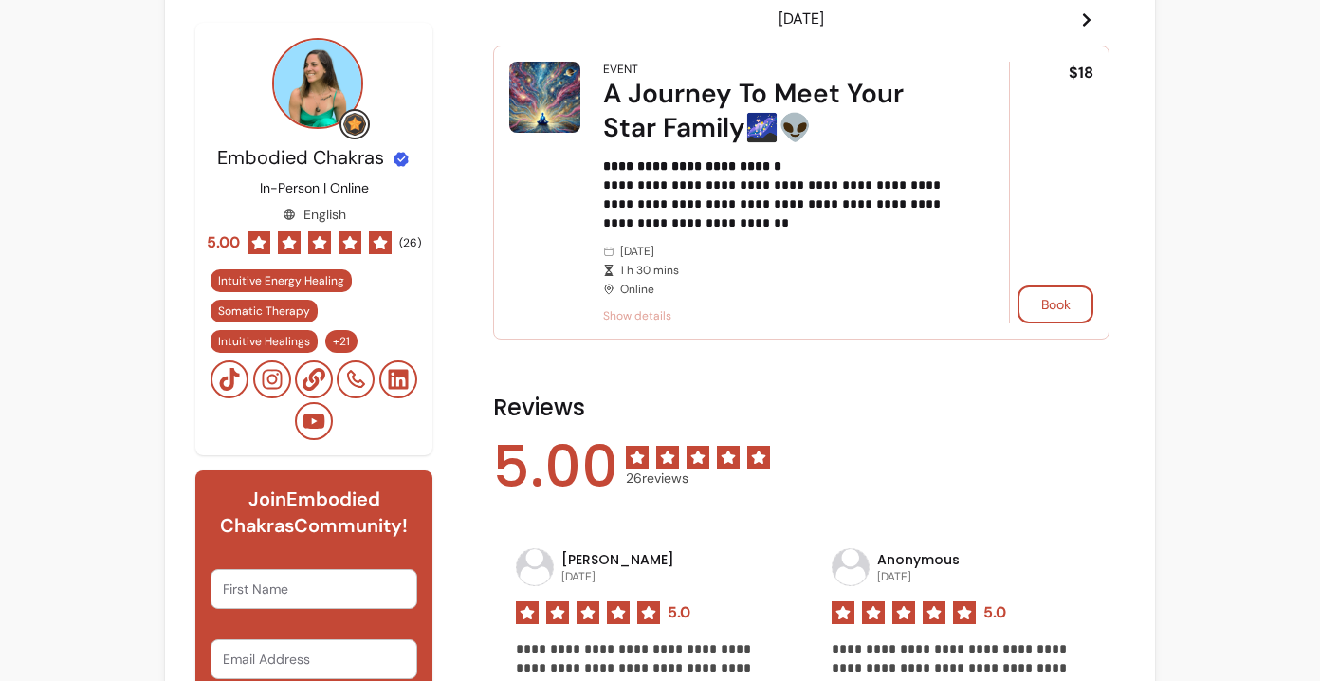
scroll to position [427, 0]
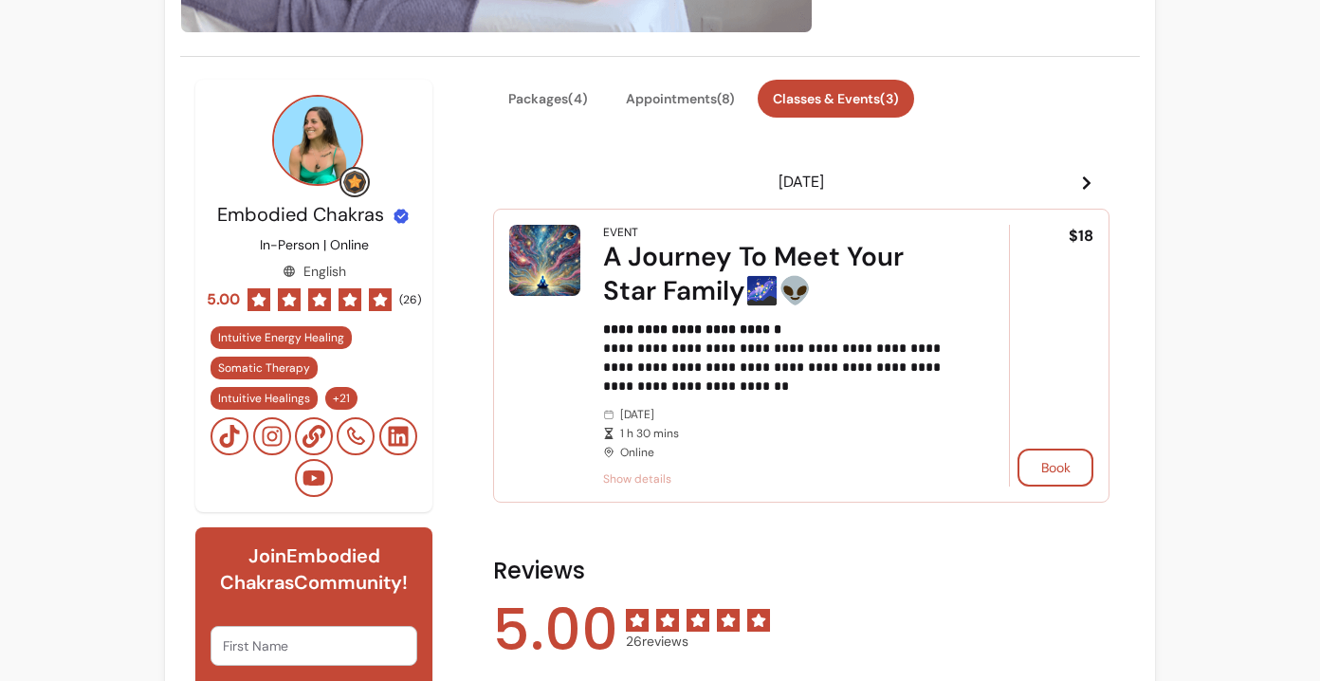
click at [1079, 179] on icon at bounding box center [1086, 182] width 15 height 15
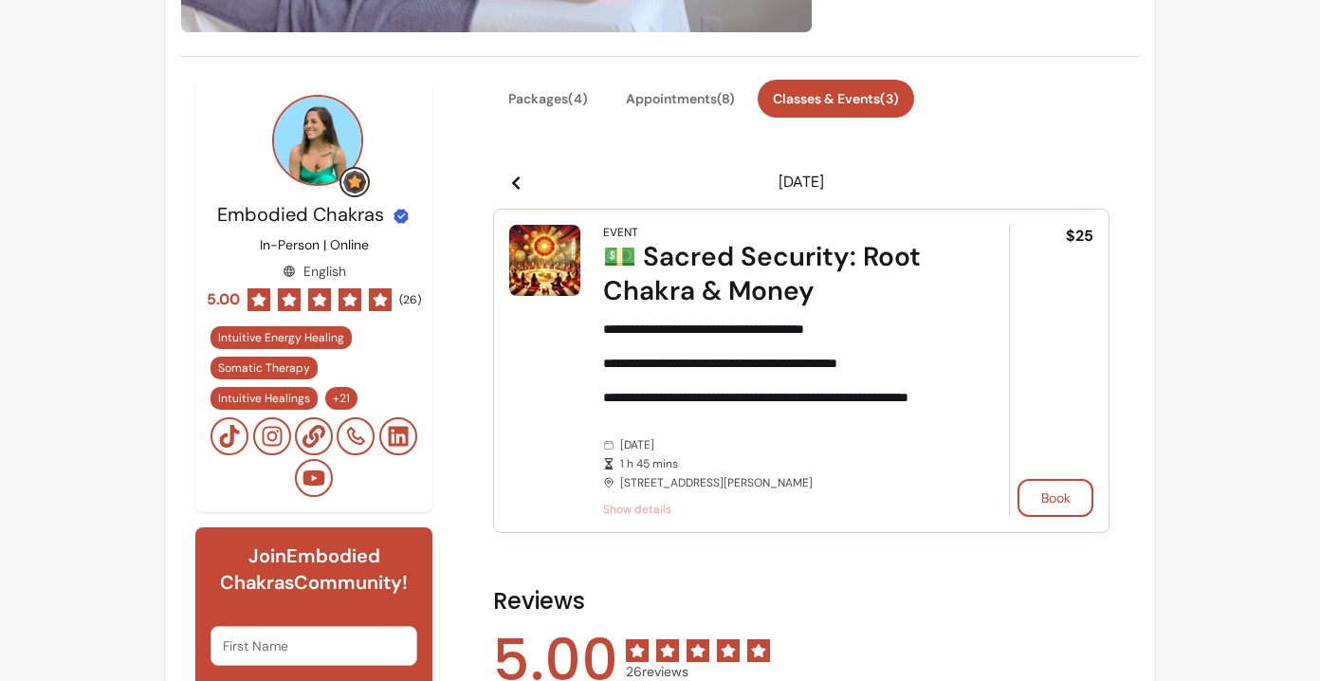
click at [512, 179] on icon at bounding box center [516, 182] width 8 height 13
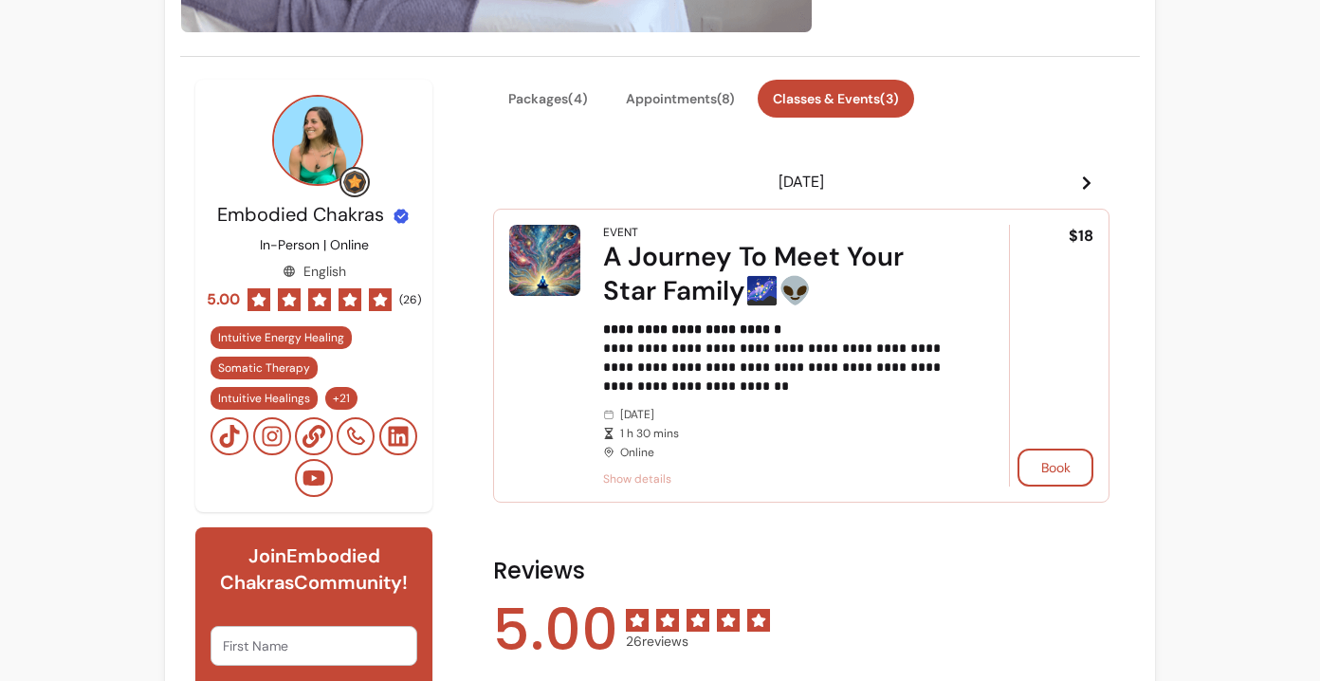
click at [510, 177] on icon at bounding box center [515, 182] width 15 height 15
click at [1079, 175] on icon at bounding box center [1086, 182] width 15 height 15
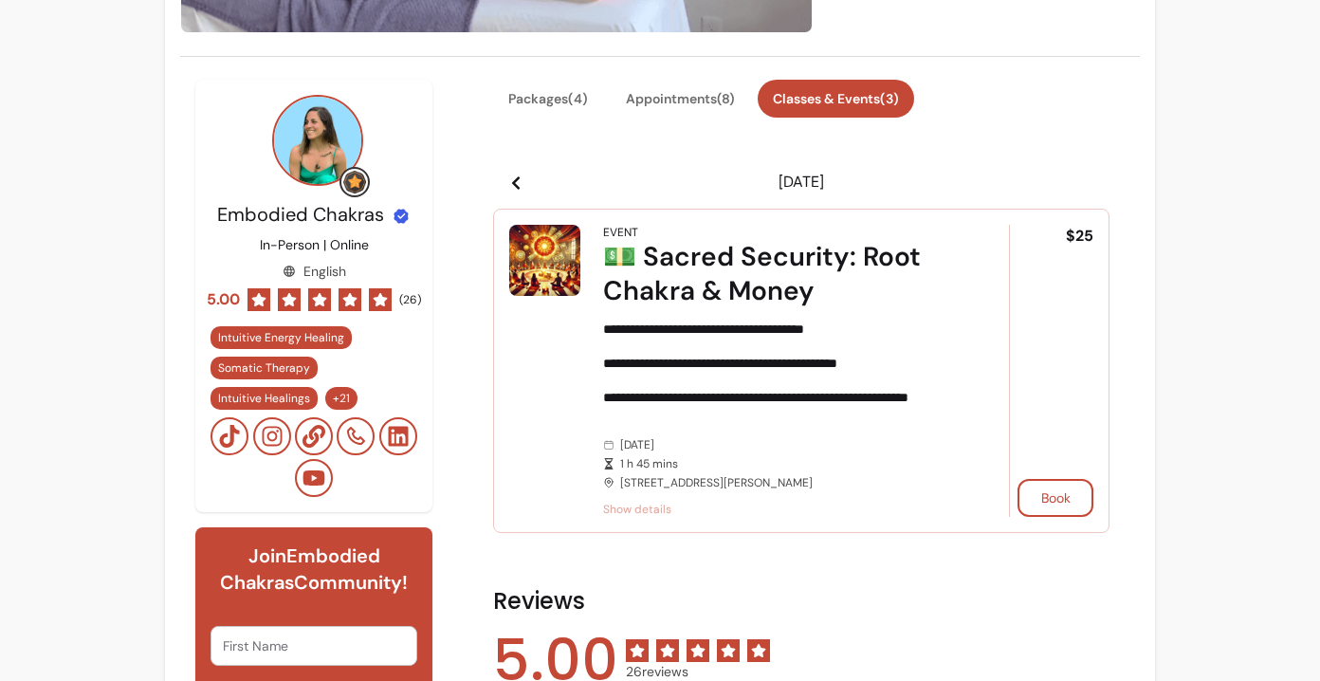
click at [523, 180] on header "Sat 04 Oct" at bounding box center [801, 182] width 616 height 38
click at [522, 180] on header "Sat 04 Oct" at bounding box center [801, 182] width 616 height 38
click at [508, 178] on icon at bounding box center [515, 182] width 15 height 15
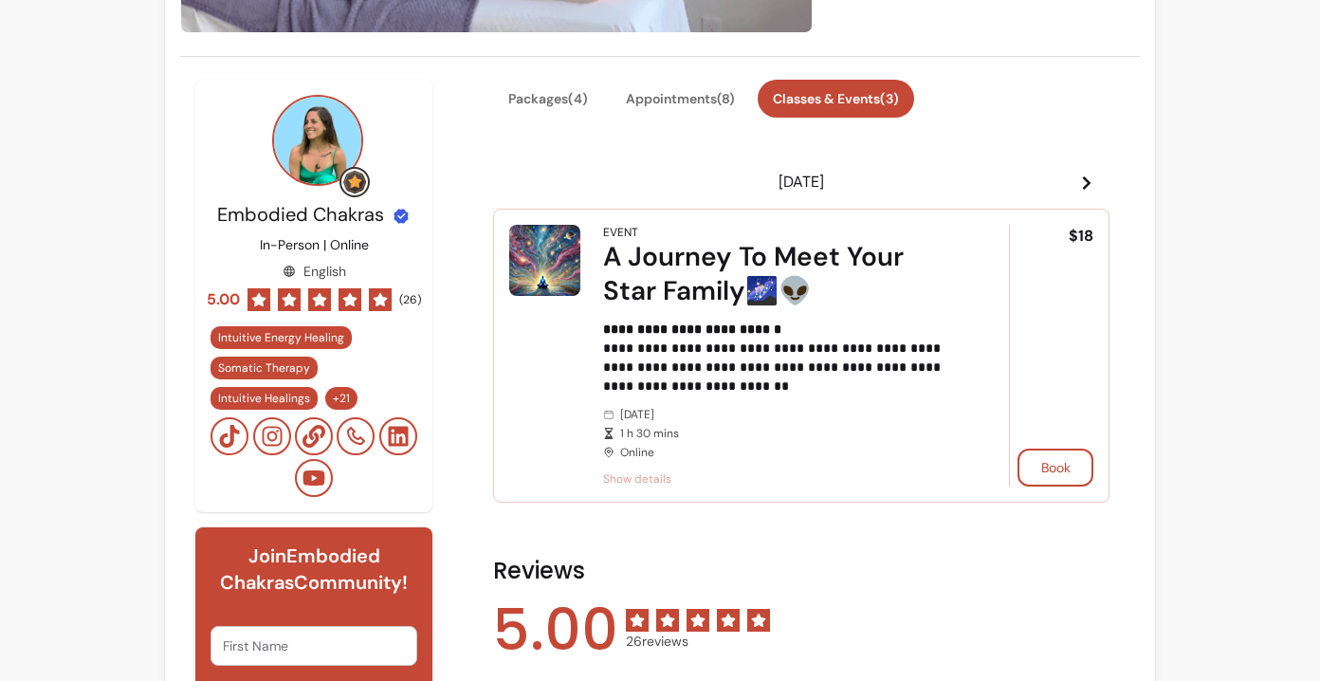
click at [1079, 180] on icon at bounding box center [1086, 182] width 15 height 15
